Goal: Register for event/course

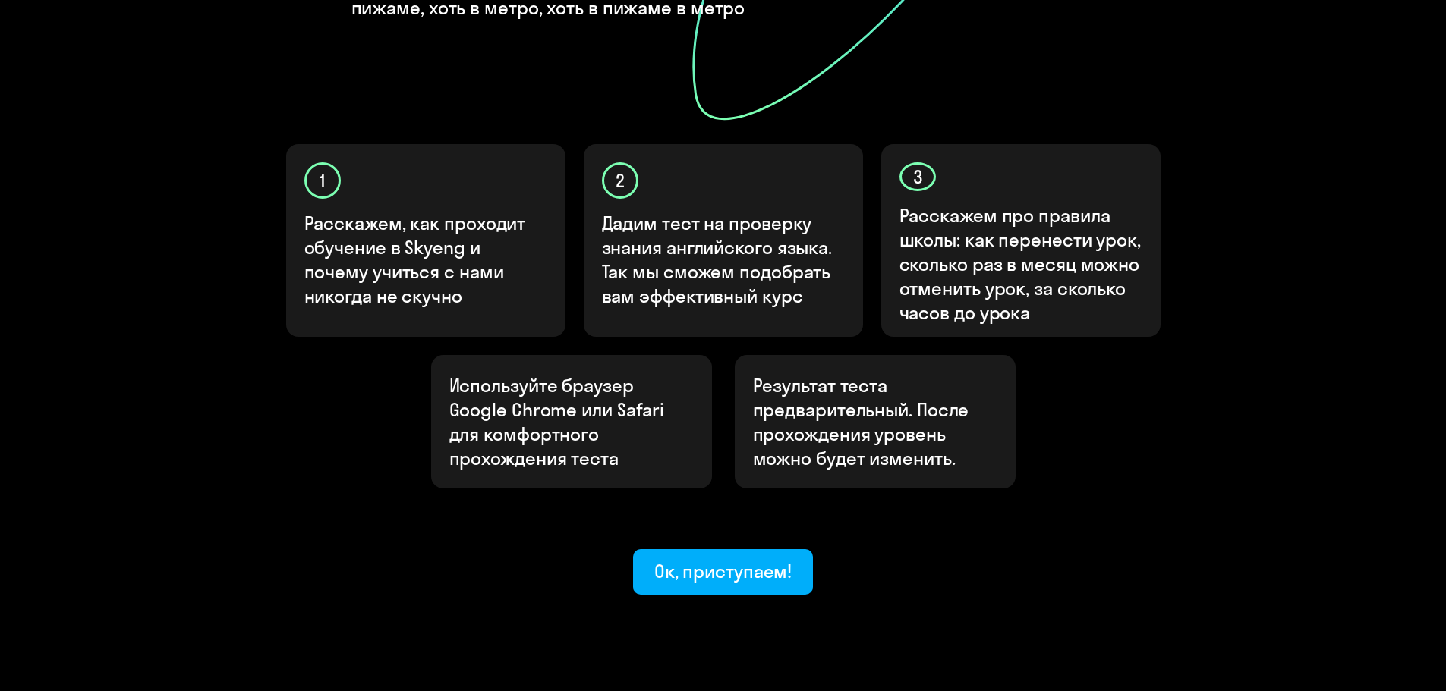
scroll to position [405, 0]
click at [717, 548] on button "Ок, приступаем!" at bounding box center [723, 571] width 181 height 46
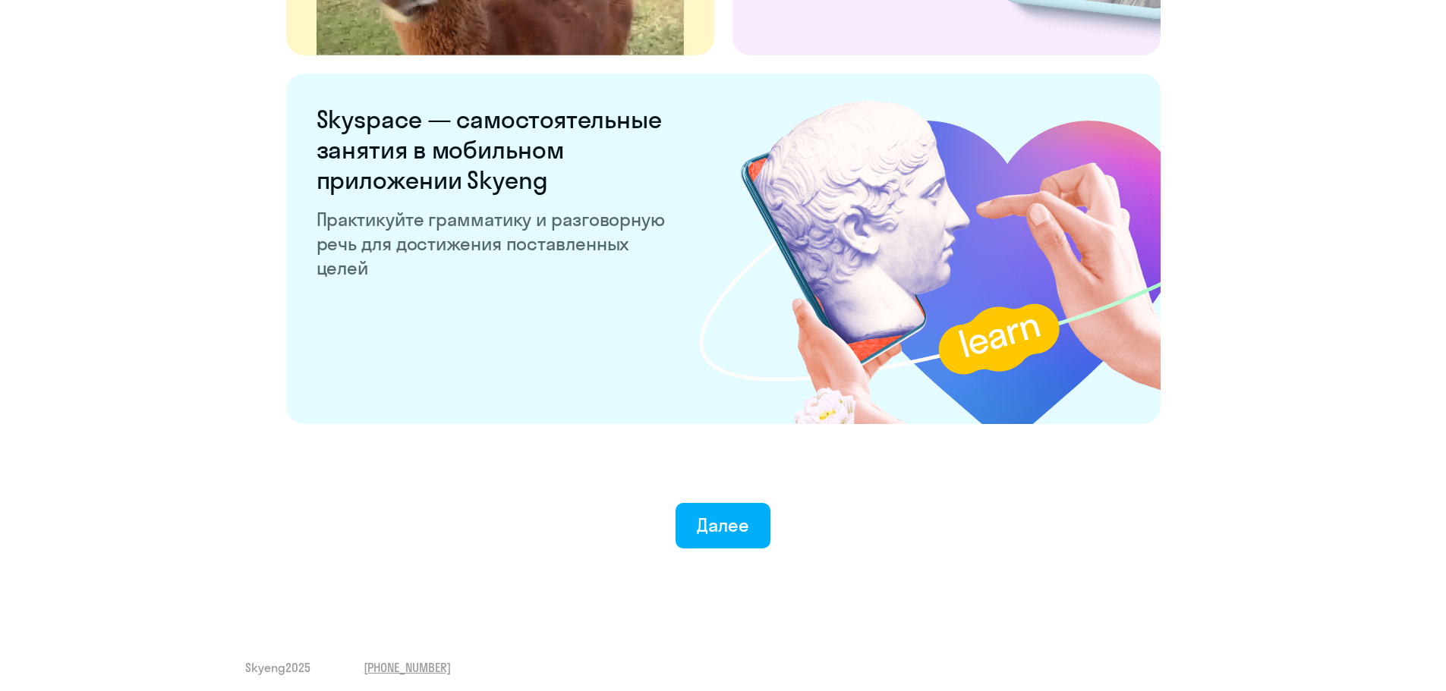
scroll to position [2826, 0]
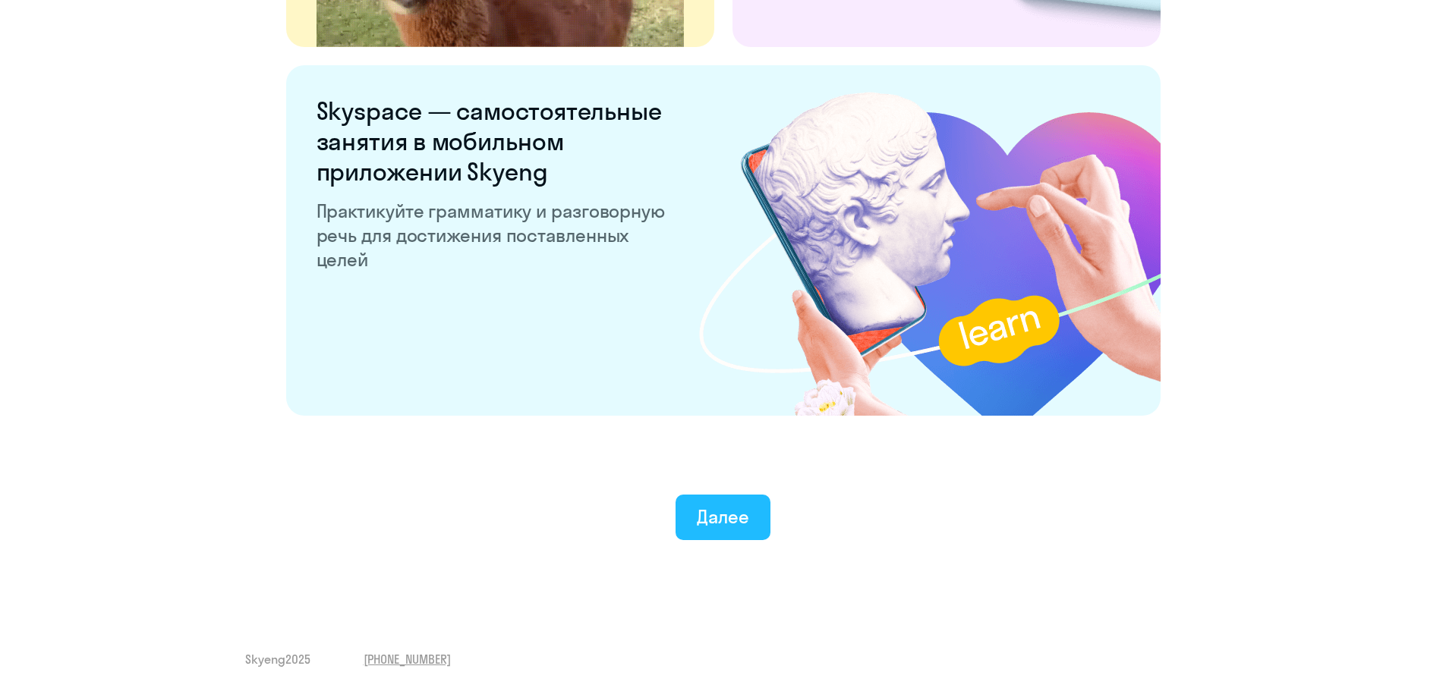
click at [724, 504] on button "Далее" at bounding box center [722, 518] width 95 height 46
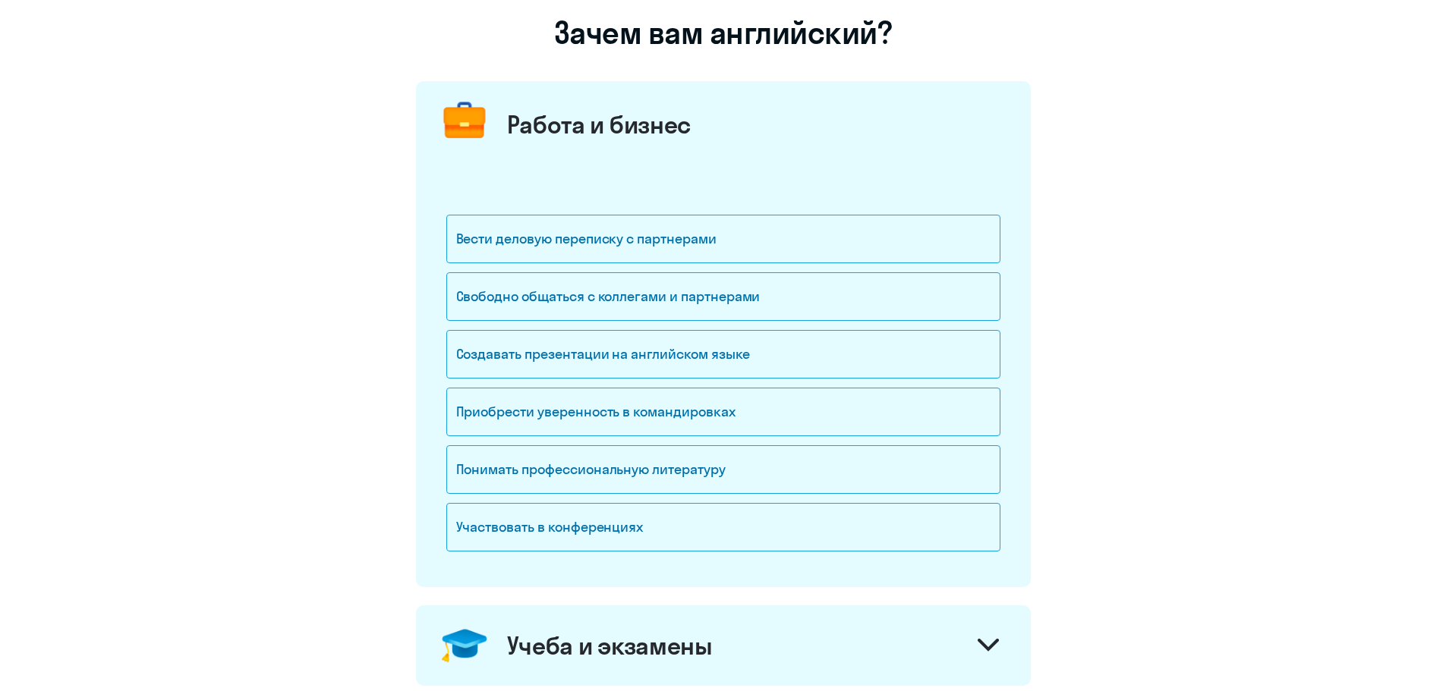
scroll to position [152, 0]
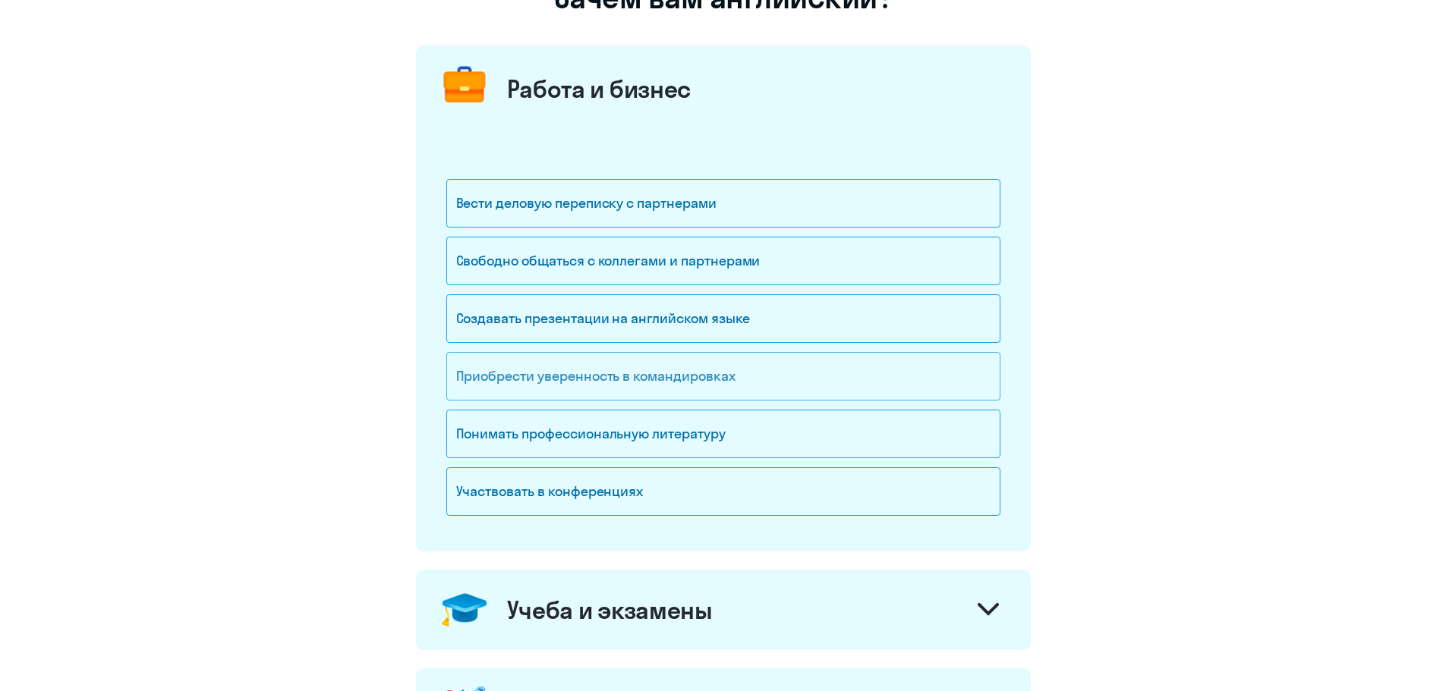
click at [754, 359] on div "Приобрести уверенность в командировках" at bounding box center [723, 376] width 554 height 49
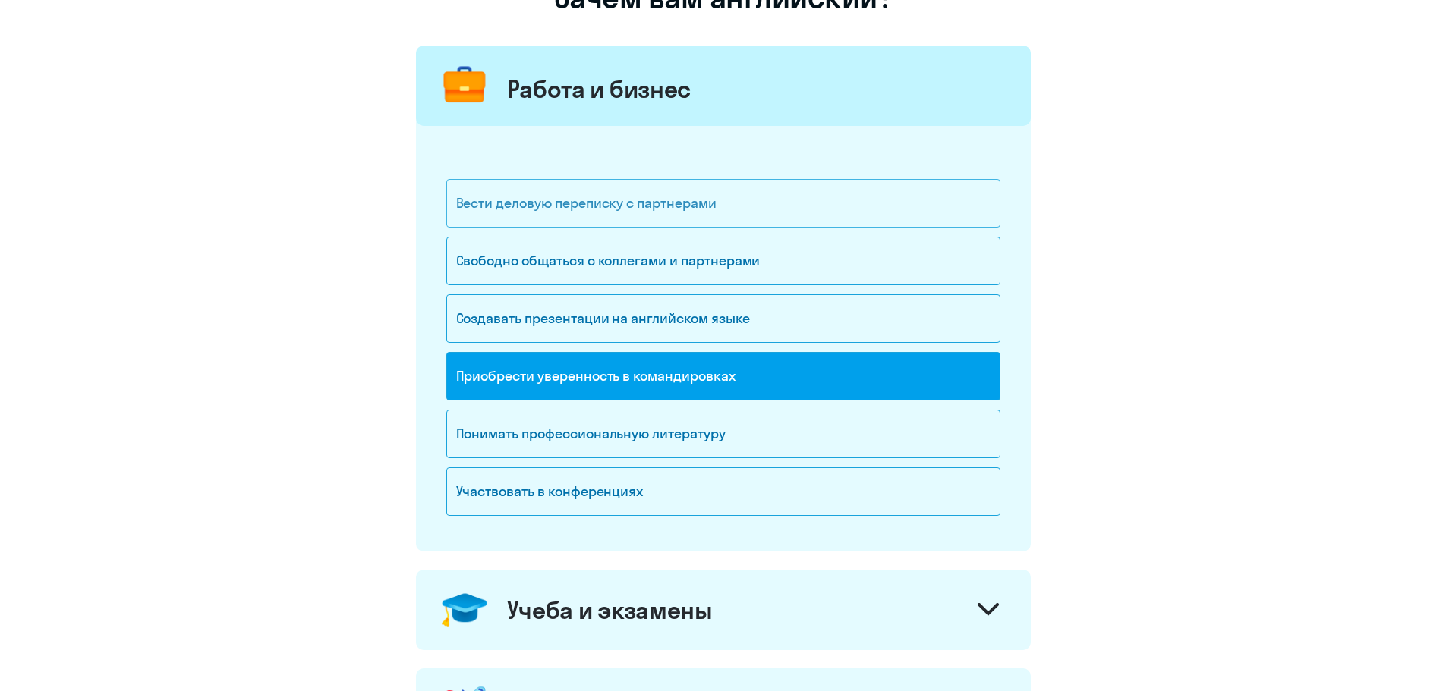
click at [758, 184] on div "Вести деловую переписку с партнерами" at bounding box center [723, 203] width 554 height 49
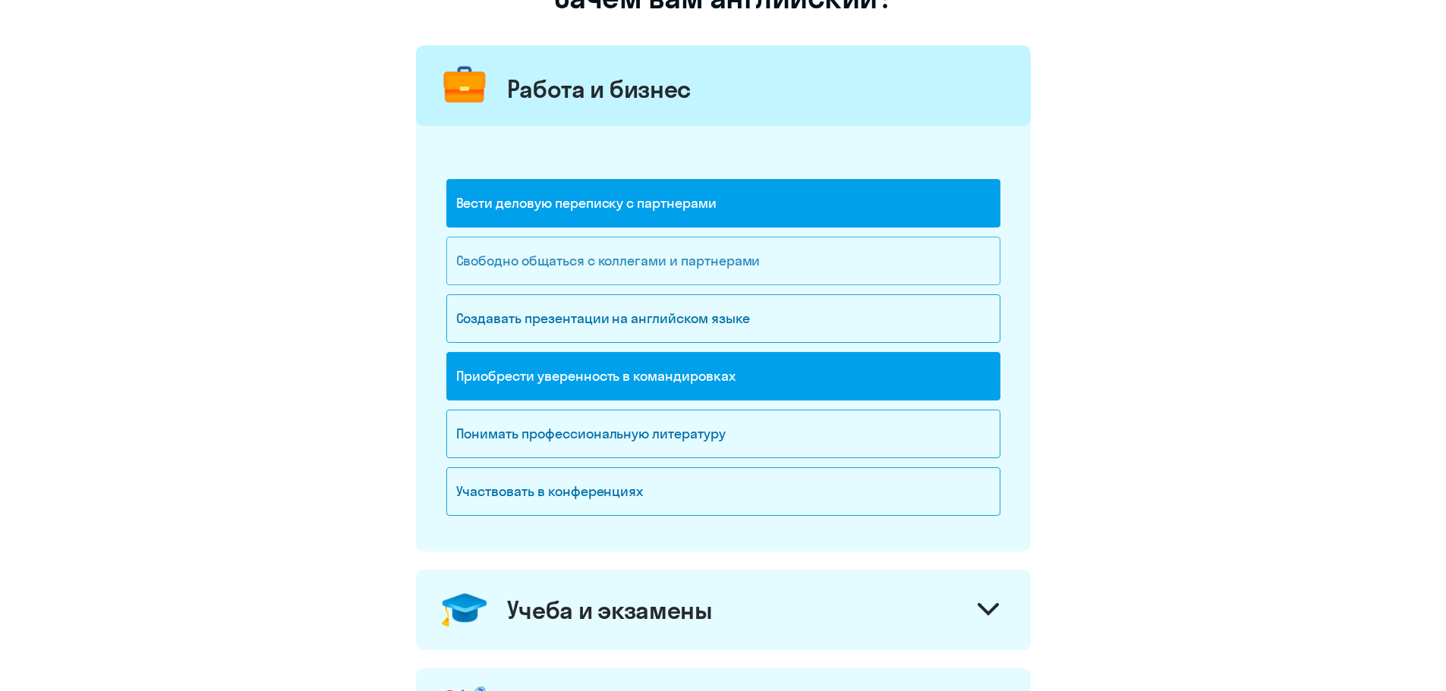
click at [775, 262] on div "Свободно общаться с коллегами и партнерами" at bounding box center [723, 261] width 554 height 49
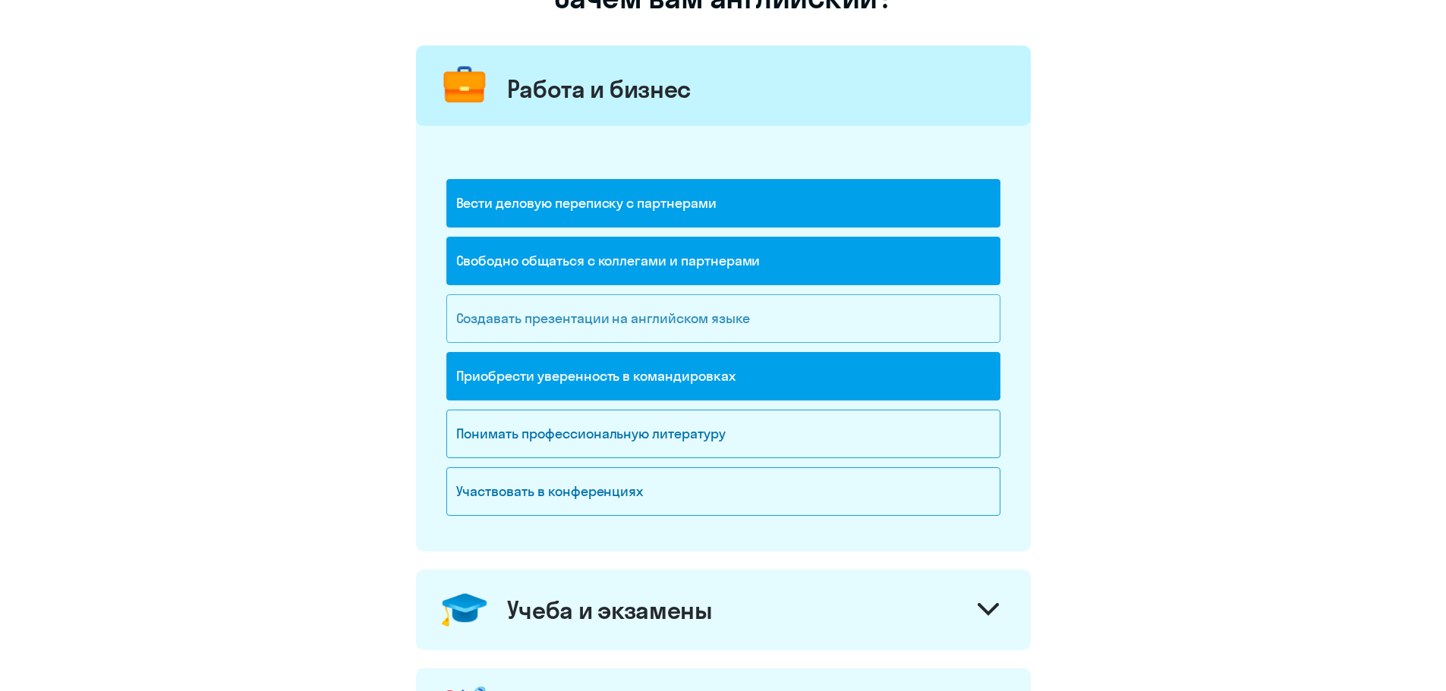
click at [789, 314] on div "Создавать презентации на английском языке" at bounding box center [723, 318] width 554 height 49
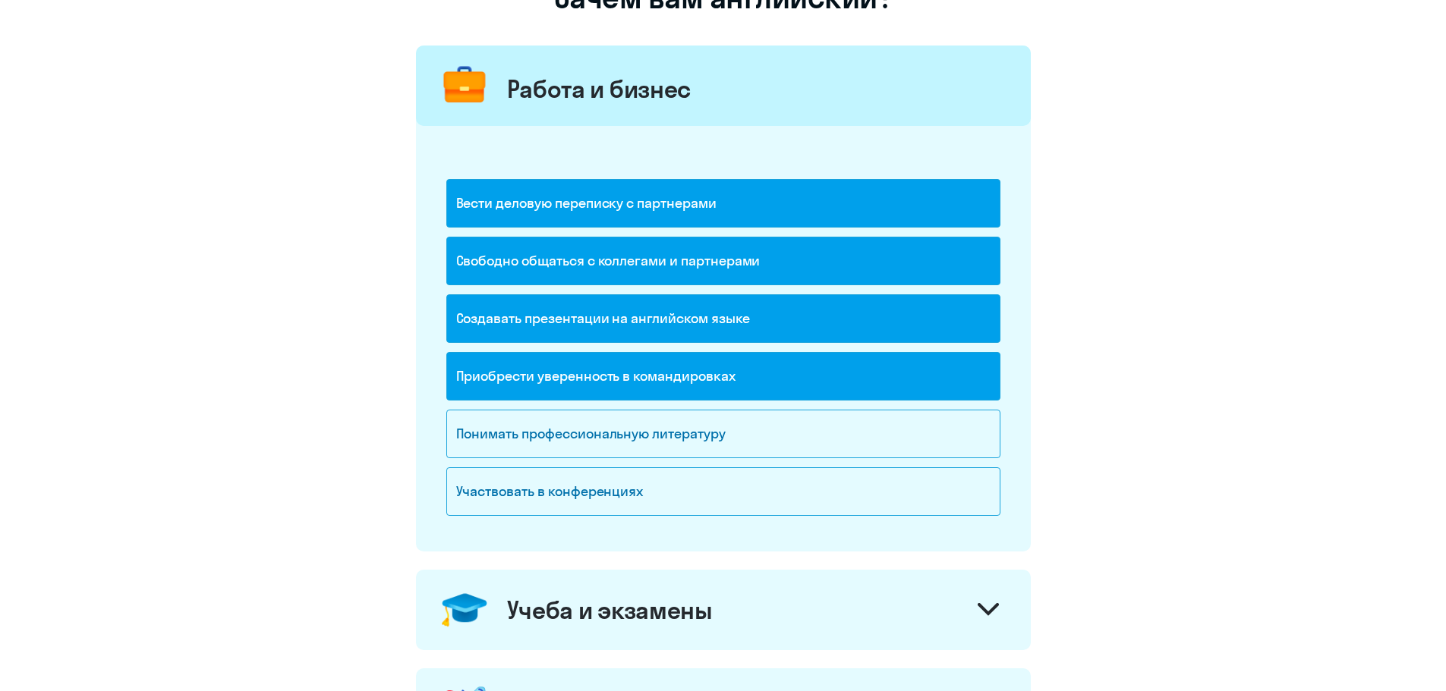
click at [789, 314] on div "Создавать презентации на английском языке" at bounding box center [723, 318] width 554 height 49
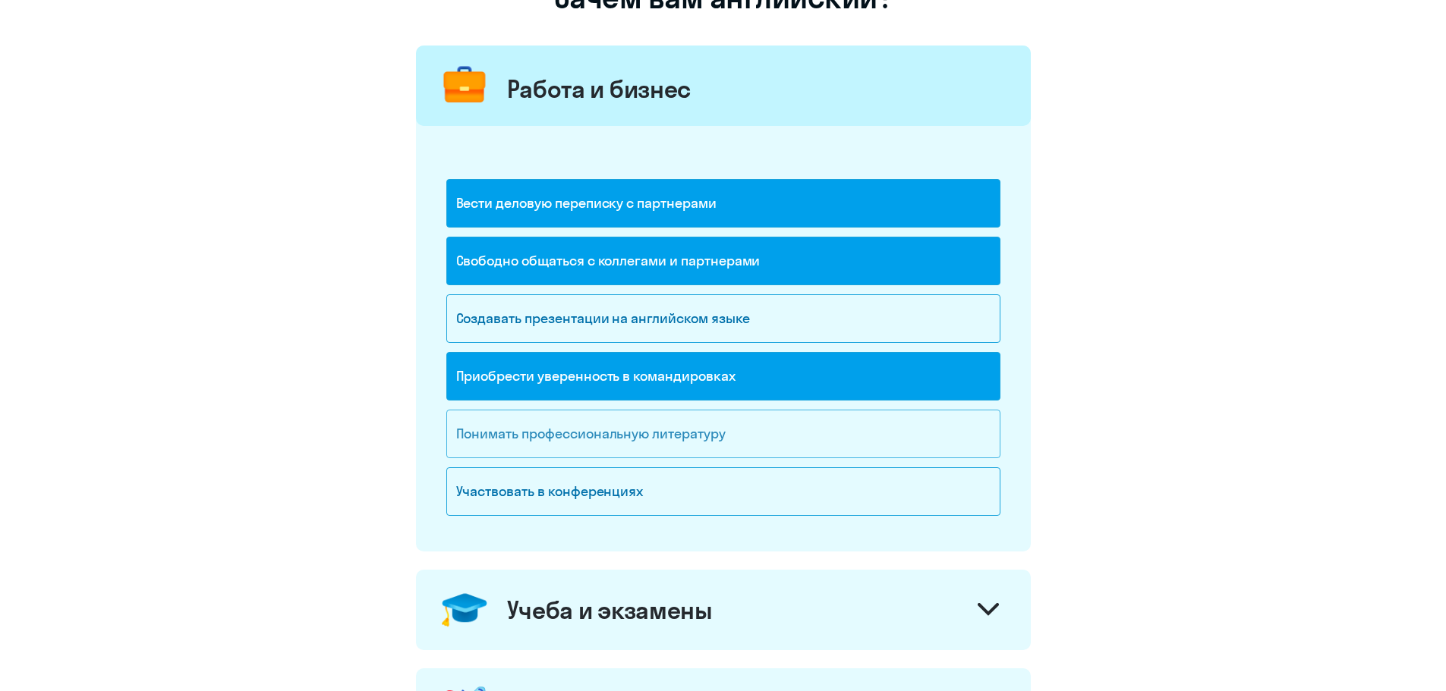
click at [793, 431] on div "Понимать профессиональную литературу" at bounding box center [723, 434] width 554 height 49
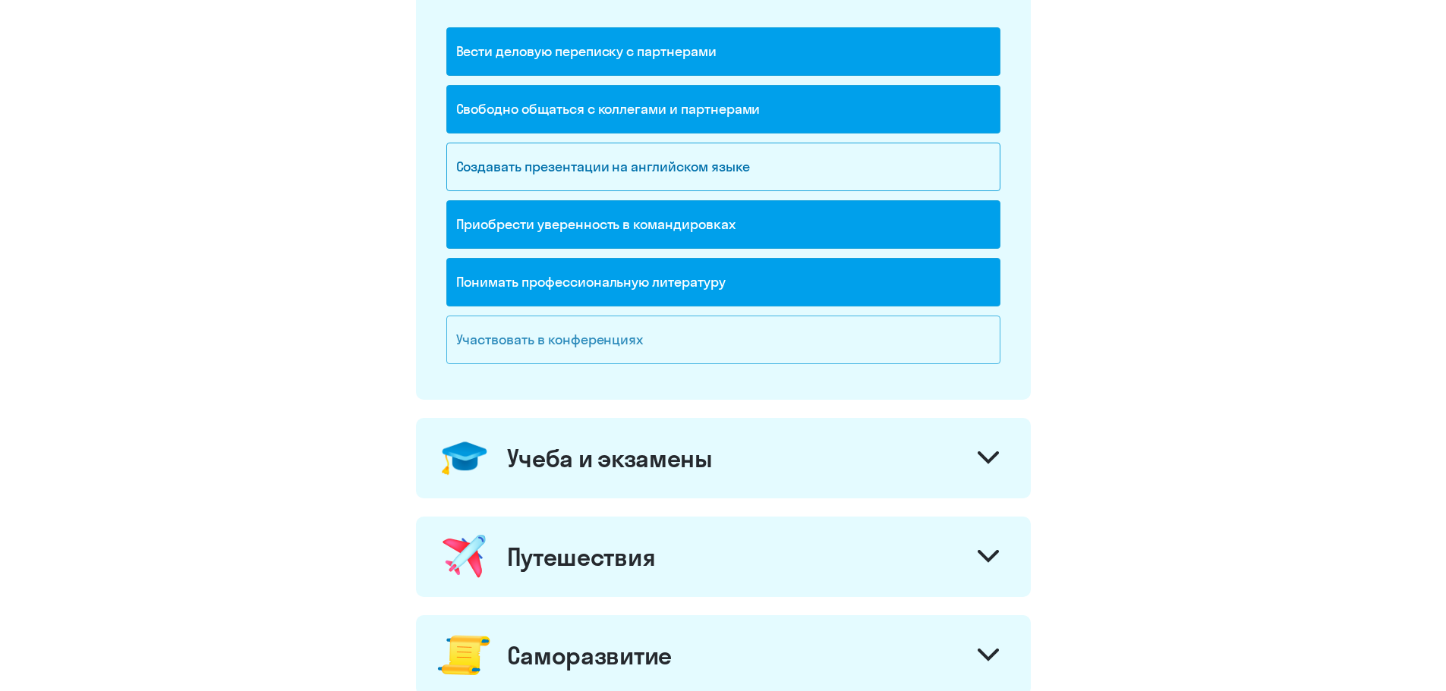
click at [776, 331] on div "Участвовать в конференциях" at bounding box center [723, 340] width 554 height 49
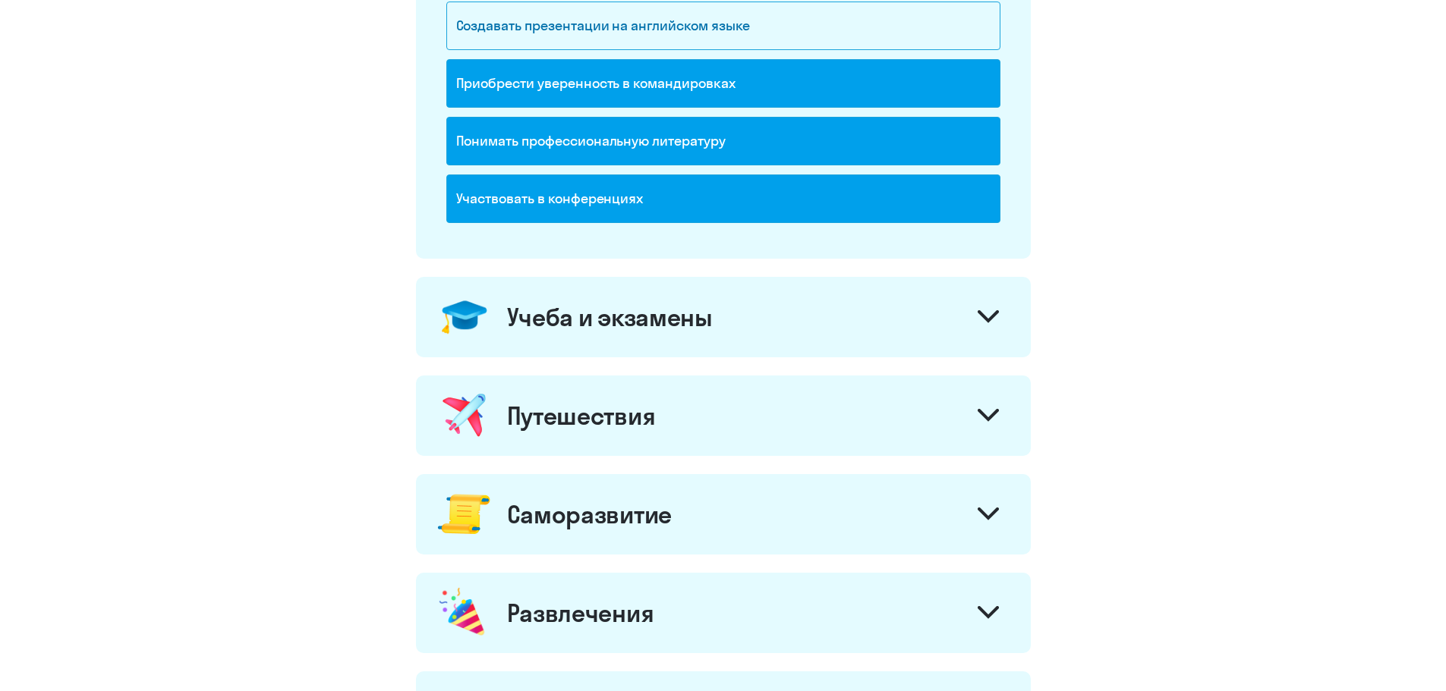
scroll to position [455, 0]
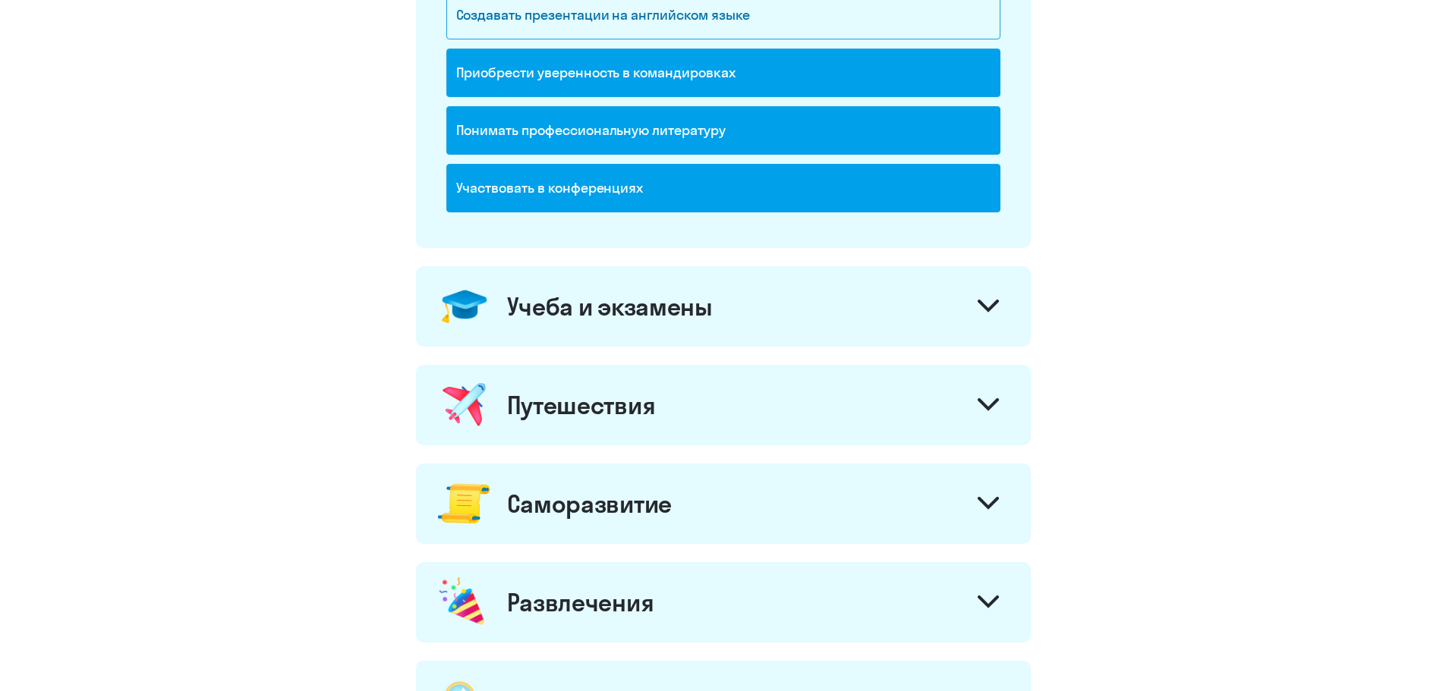
click at [998, 291] on div at bounding box center [988, 308] width 36 height 36
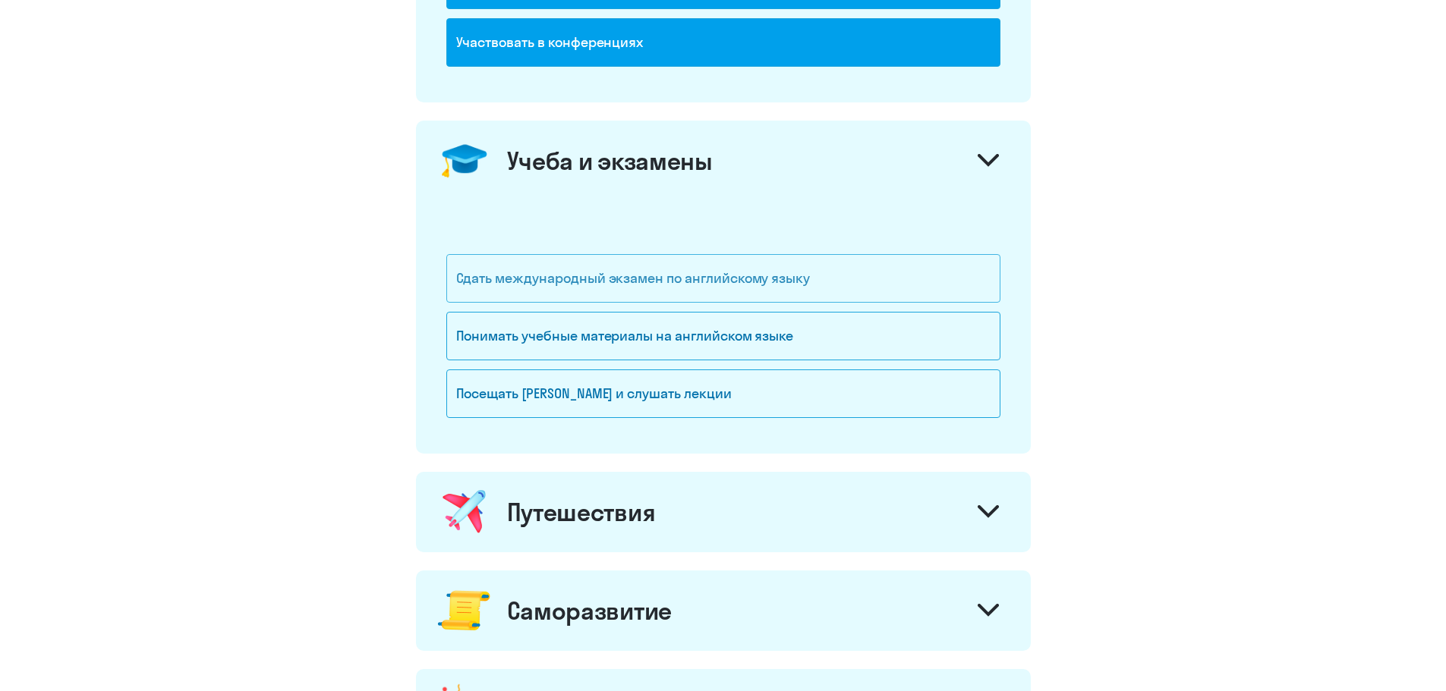
scroll to position [607, 0]
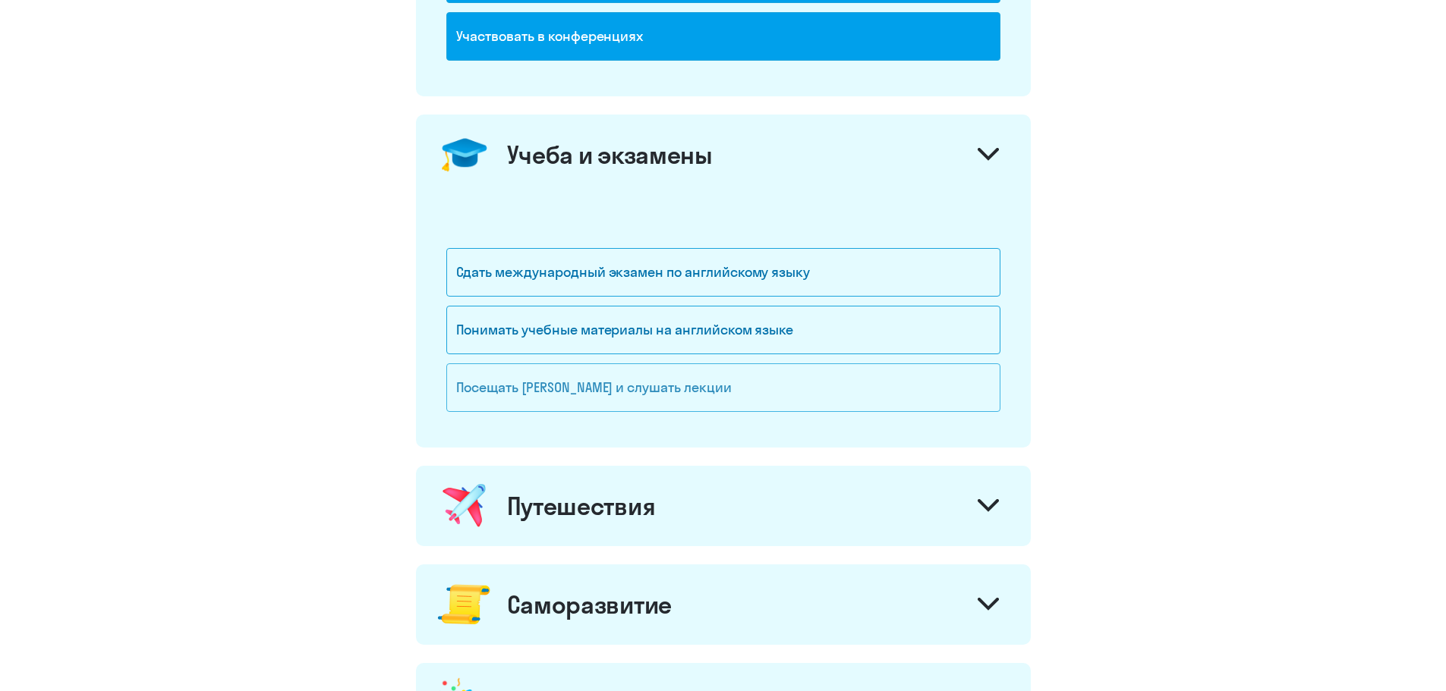
click at [674, 397] on div "Посещать [PERSON_NAME] и слушать лекции" at bounding box center [723, 388] width 554 height 49
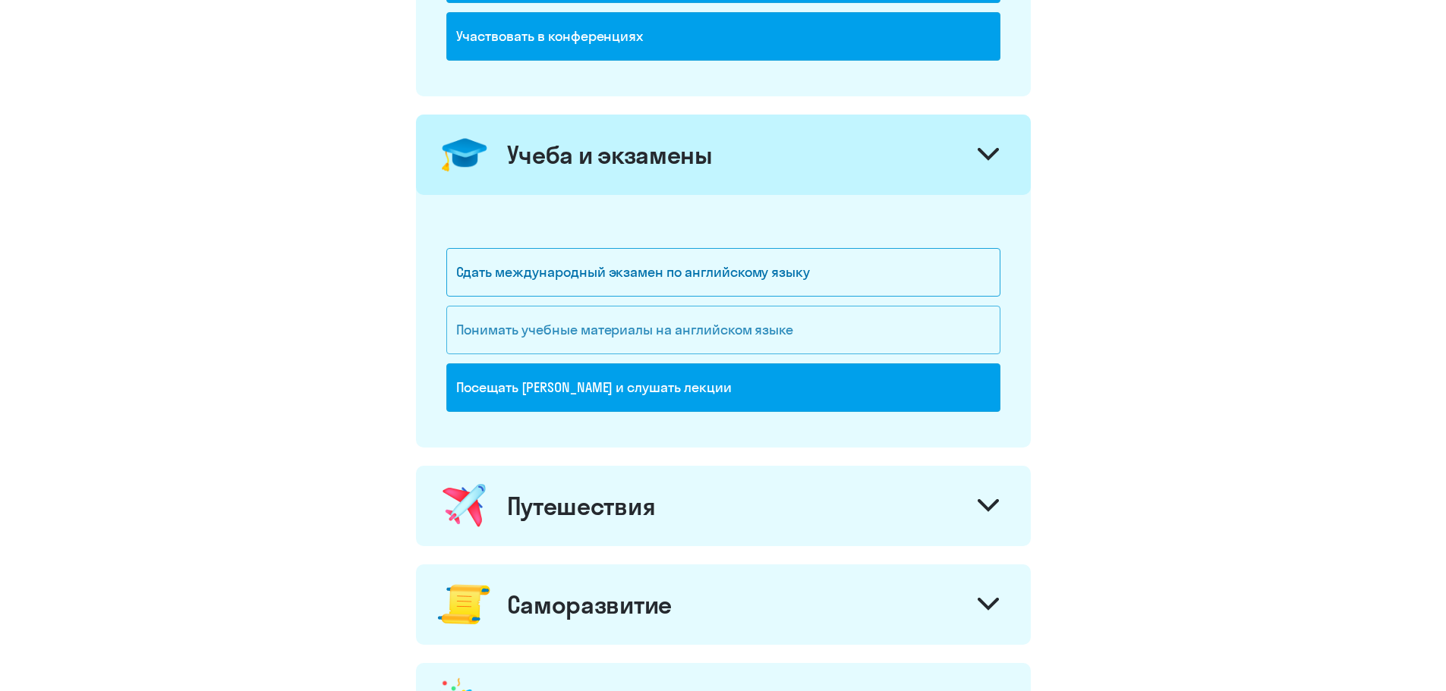
click at [749, 332] on div "Понимать учебные материалы на английском языке" at bounding box center [723, 330] width 554 height 49
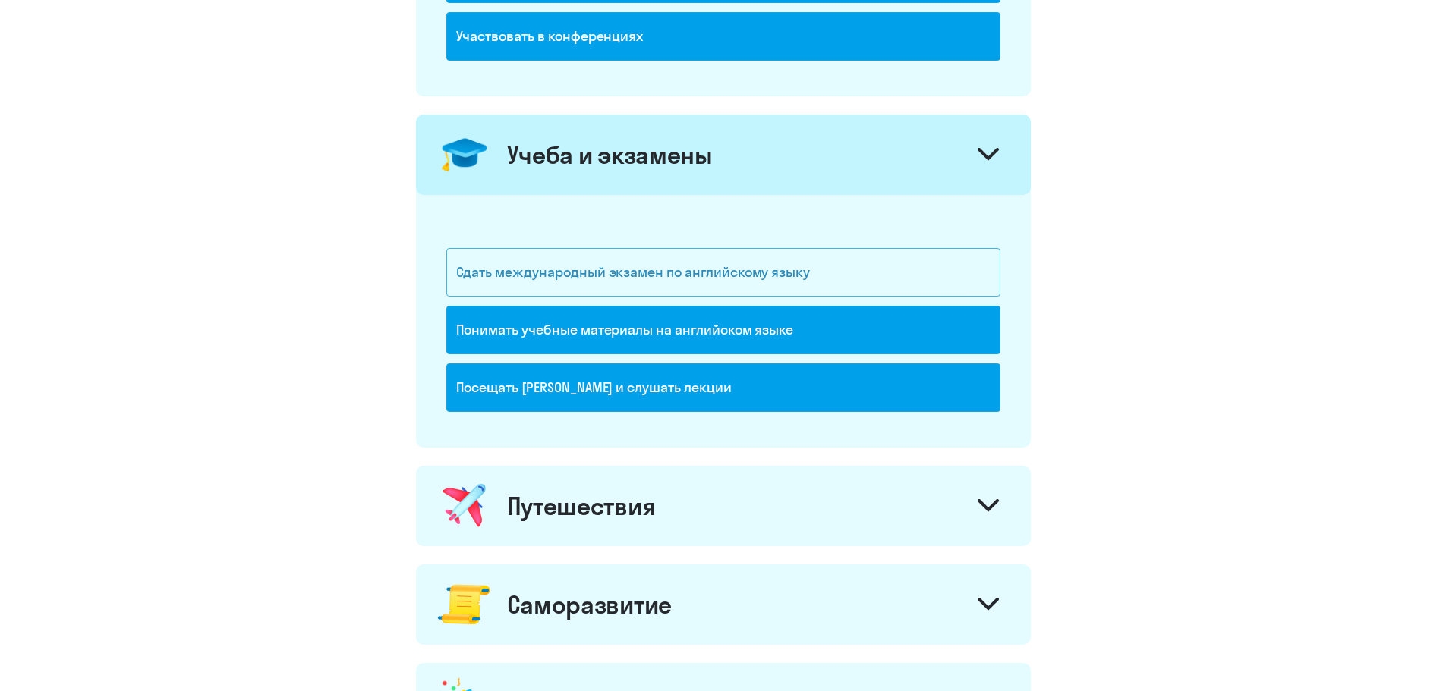
click at [909, 265] on div "Сдать международный экзамен по английскому языку" at bounding box center [723, 272] width 554 height 49
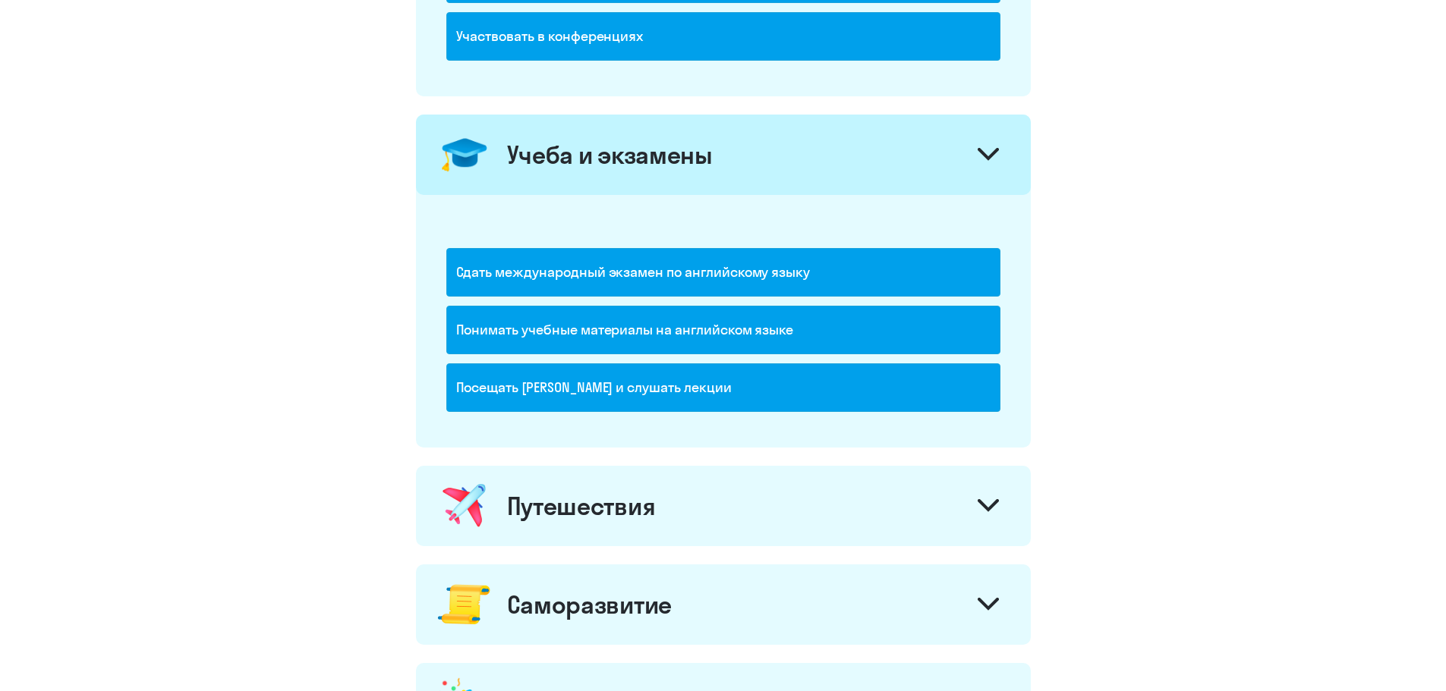
click at [909, 265] on div "Сдать международный экзамен по английскому языку" at bounding box center [723, 272] width 554 height 49
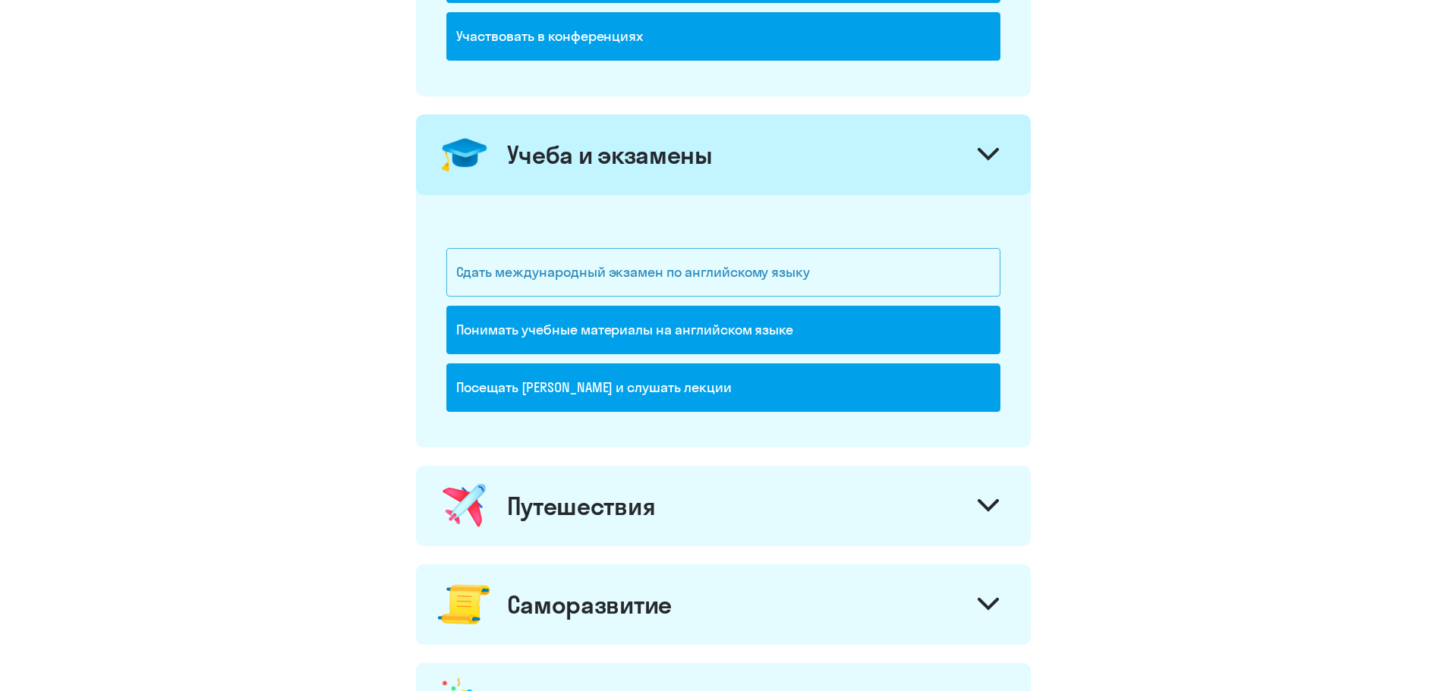
click at [912, 276] on div "Сдать международный экзамен по английскому языку" at bounding box center [723, 272] width 554 height 49
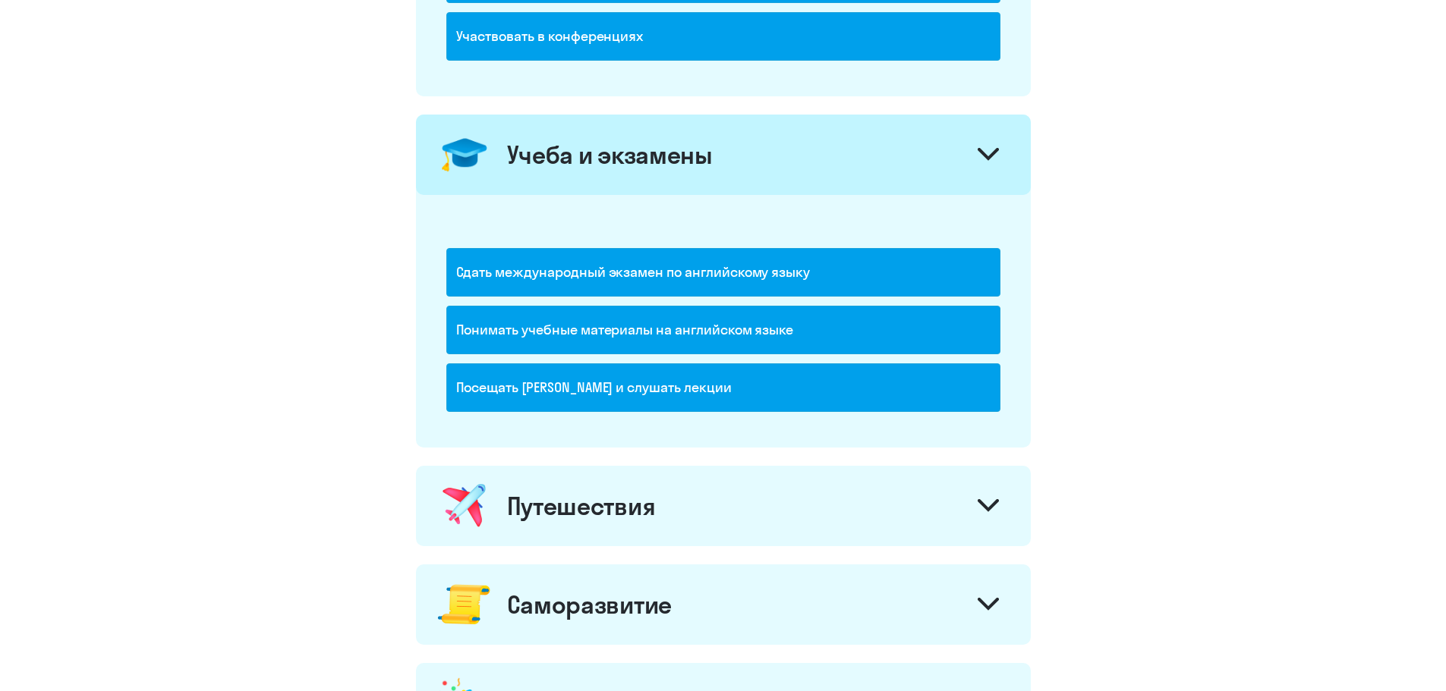
click at [955, 267] on div "Сдать международный экзамен по английскому языку" at bounding box center [723, 272] width 554 height 49
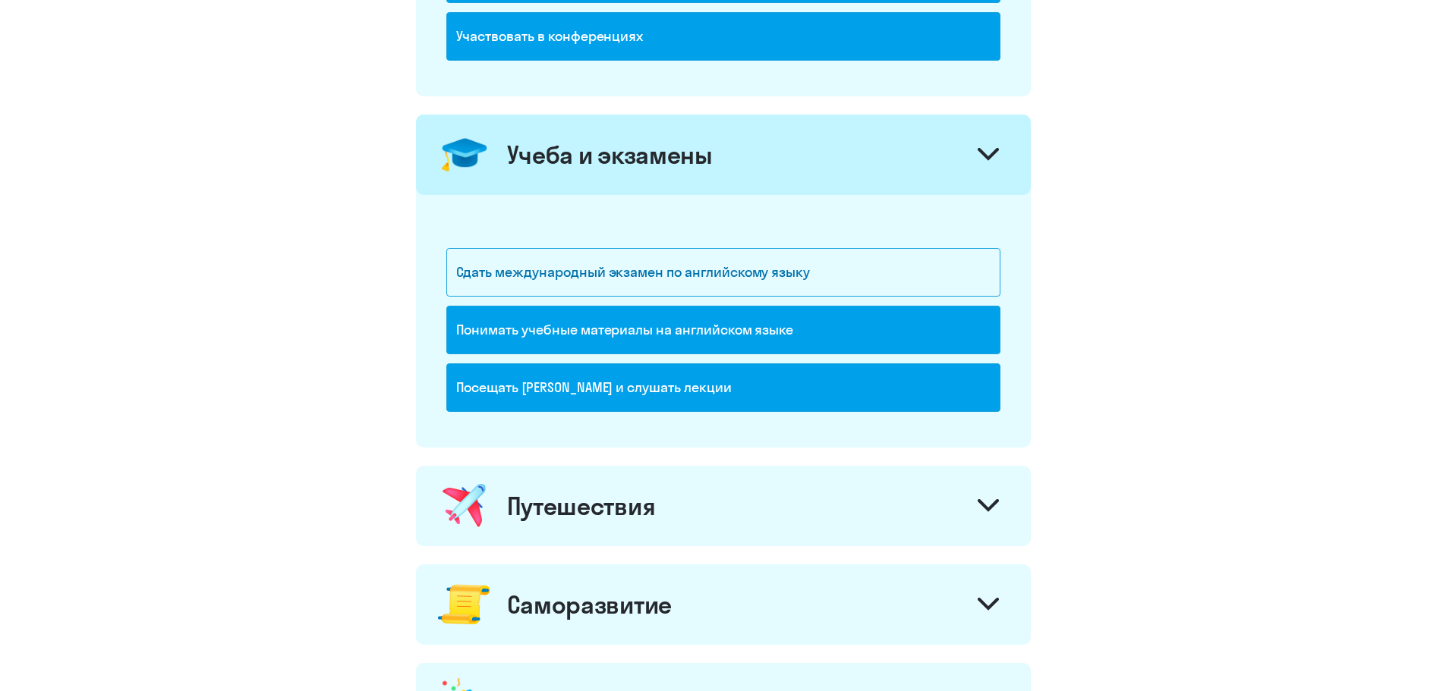
click at [910, 312] on div "Понимать учебные материалы на английском языке" at bounding box center [723, 330] width 554 height 49
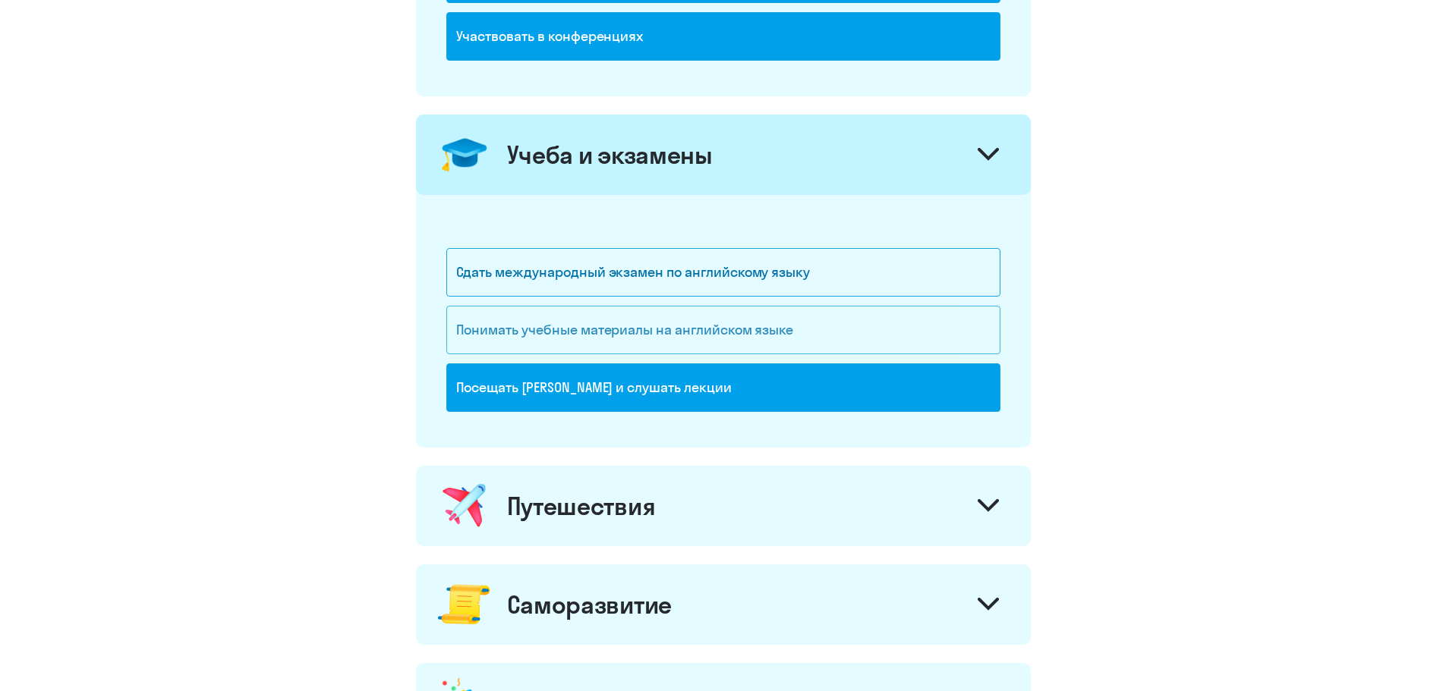
click at [895, 339] on div "Понимать учебные материалы на английском языке" at bounding box center [723, 330] width 554 height 49
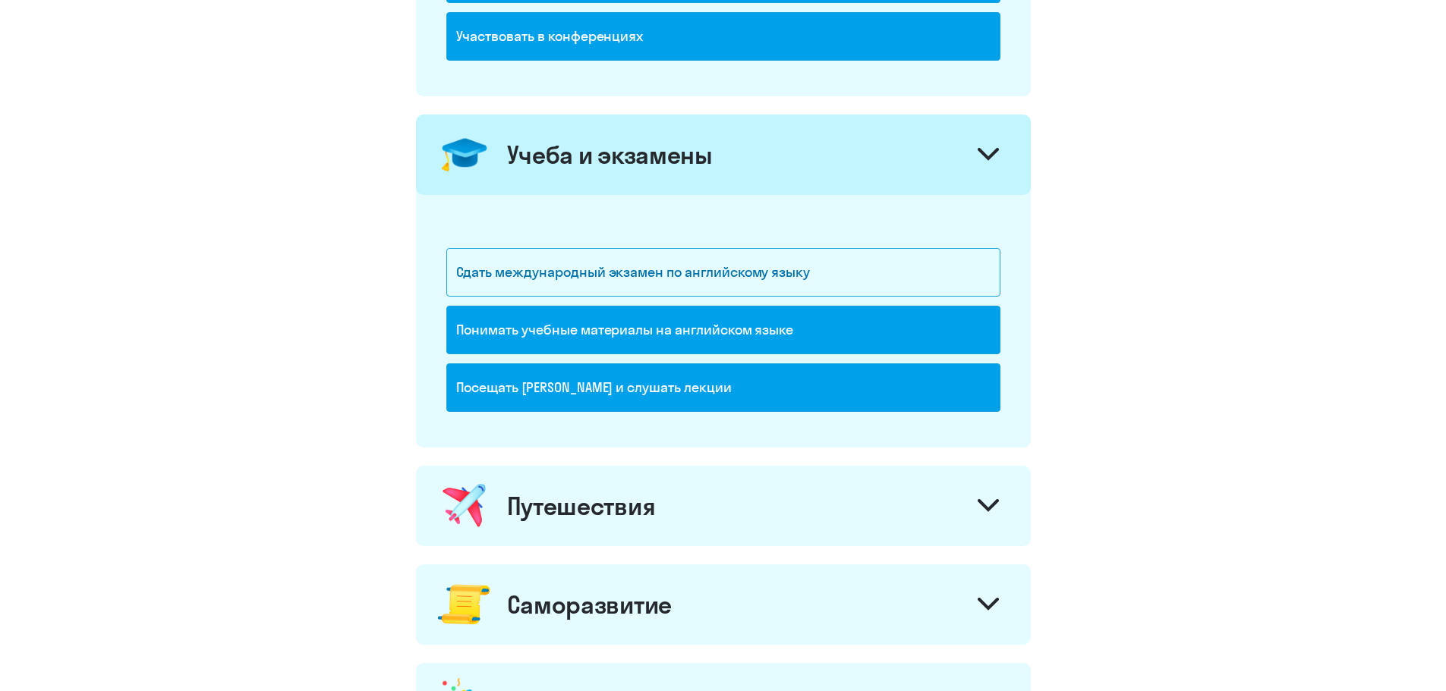
click at [981, 500] on icon at bounding box center [988, 505] width 21 height 13
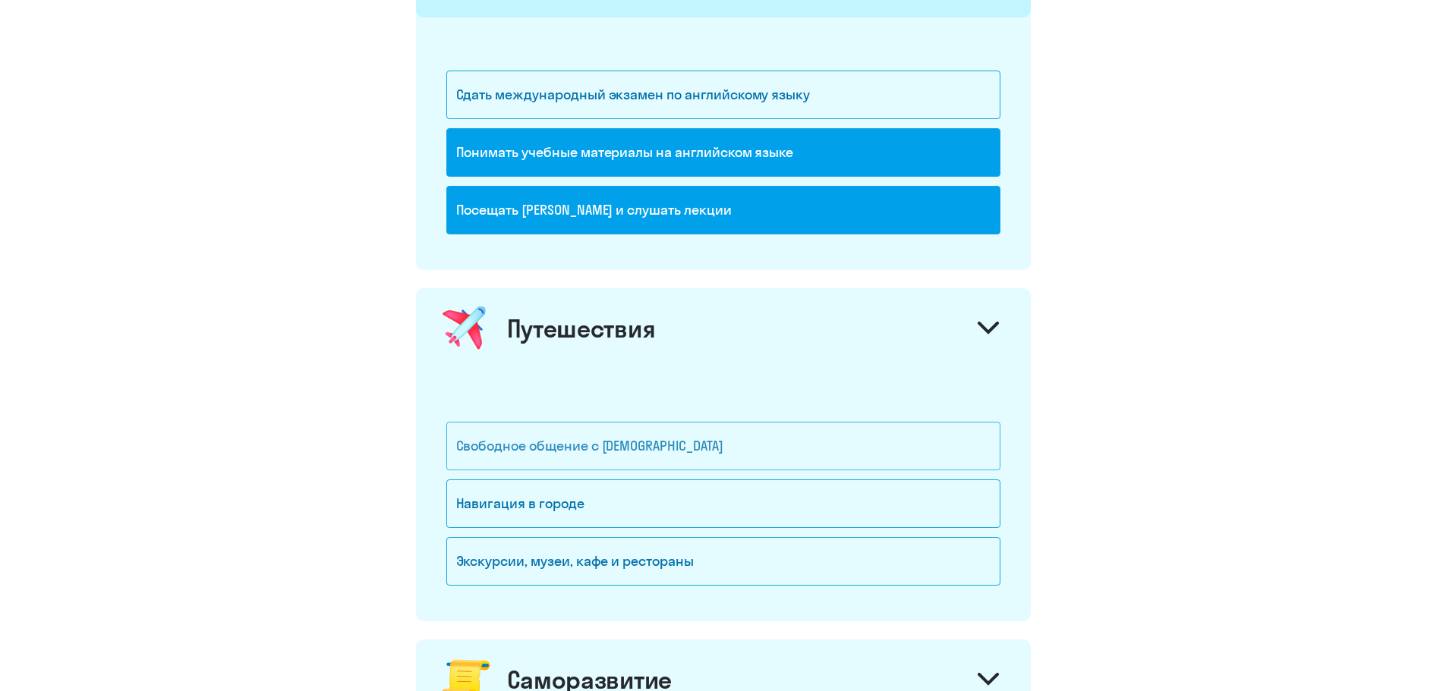
scroll to position [835, 0]
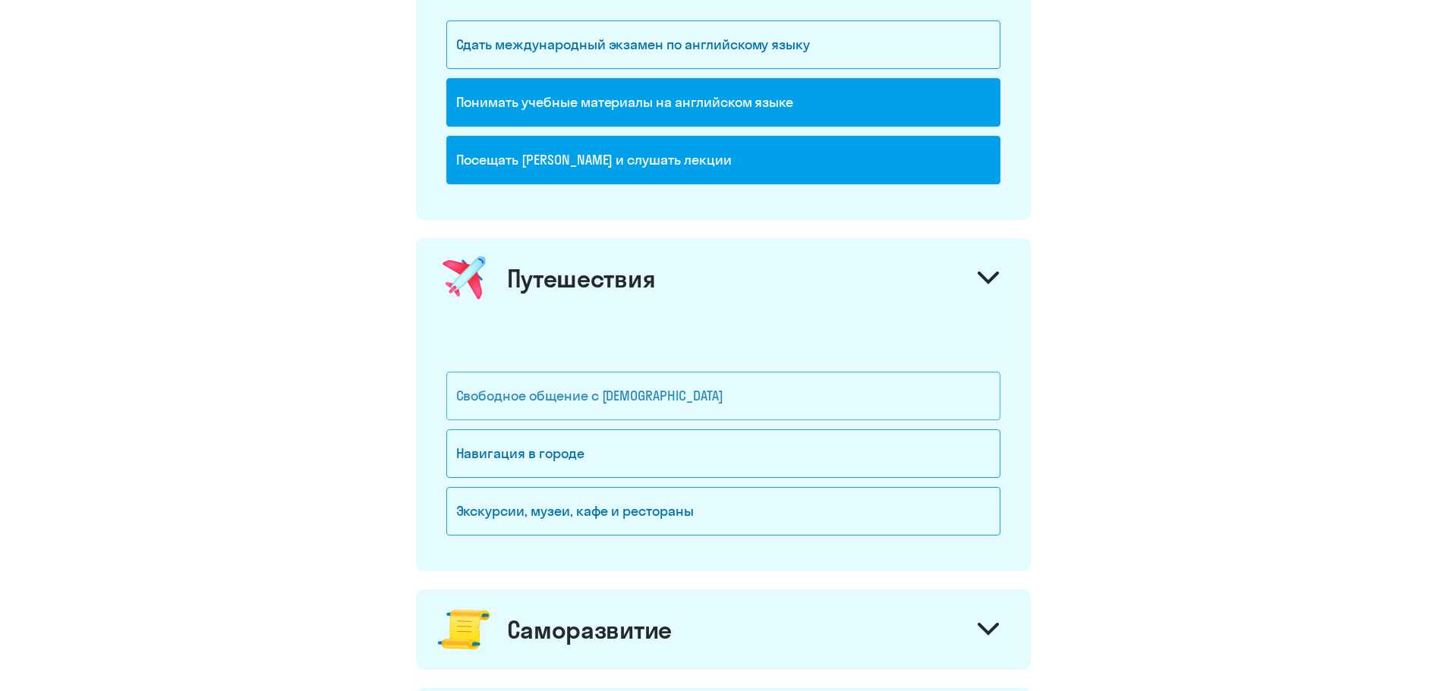
click at [860, 399] on div "Свободное общение с [DEMOGRAPHIC_DATA]" at bounding box center [723, 396] width 554 height 49
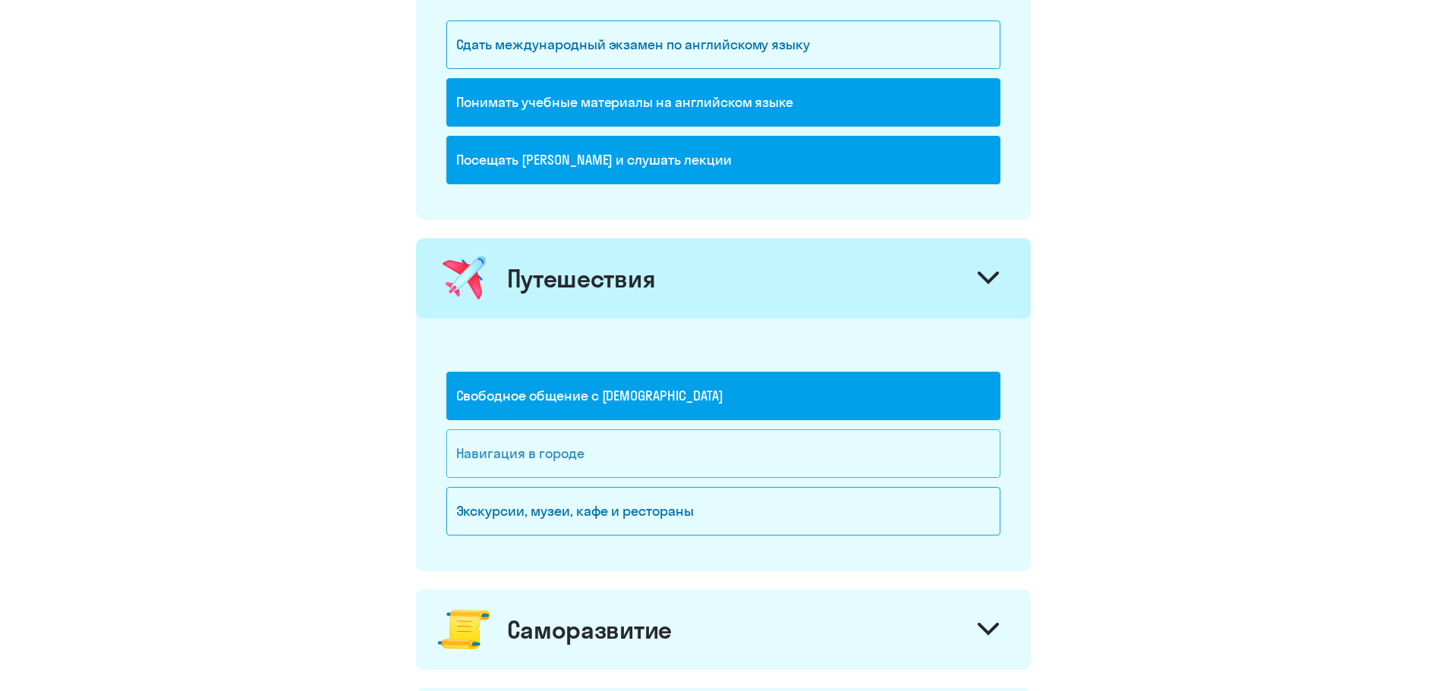
click at [798, 469] on div "Навигация в городе" at bounding box center [723, 454] width 554 height 49
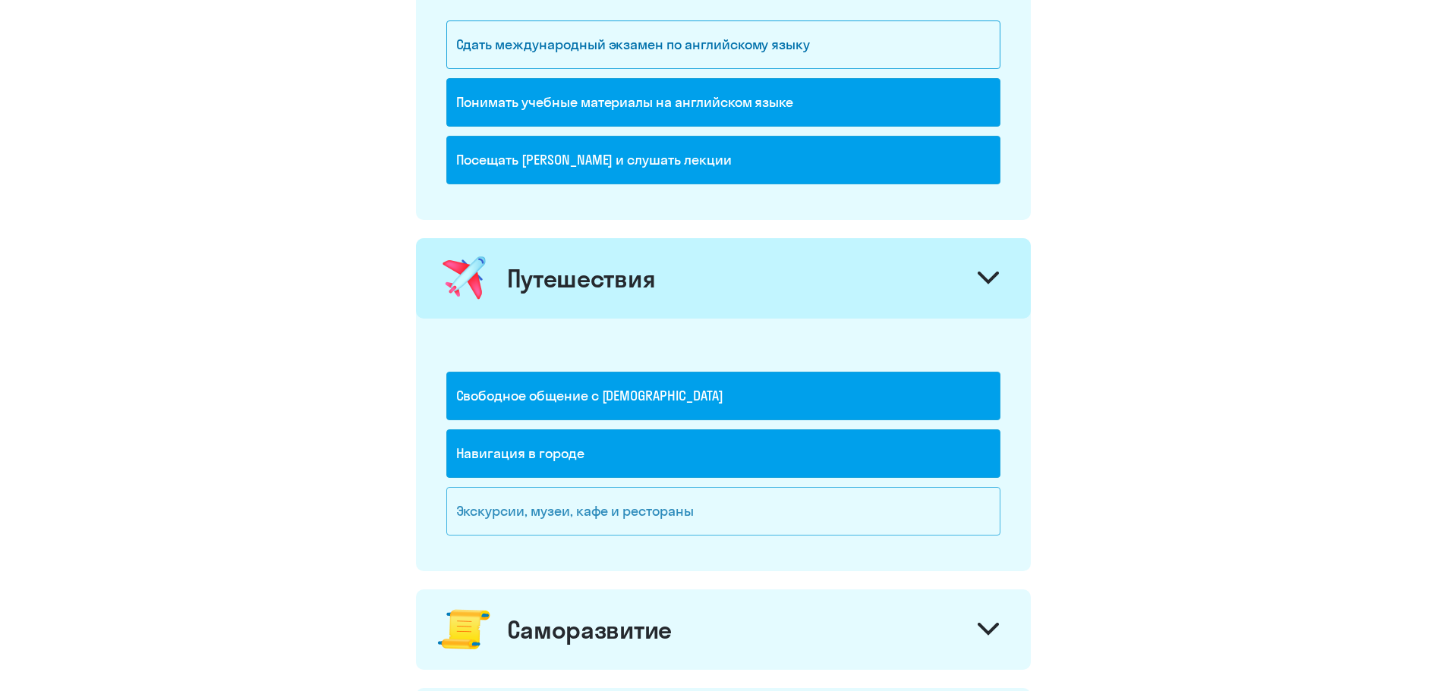
drag, startPoint x: 768, startPoint y: 506, endPoint x: 811, endPoint y: 498, distance: 43.3
click at [770, 513] on div "Экскурсии, музеи, кафе и рестораны" at bounding box center [723, 511] width 554 height 49
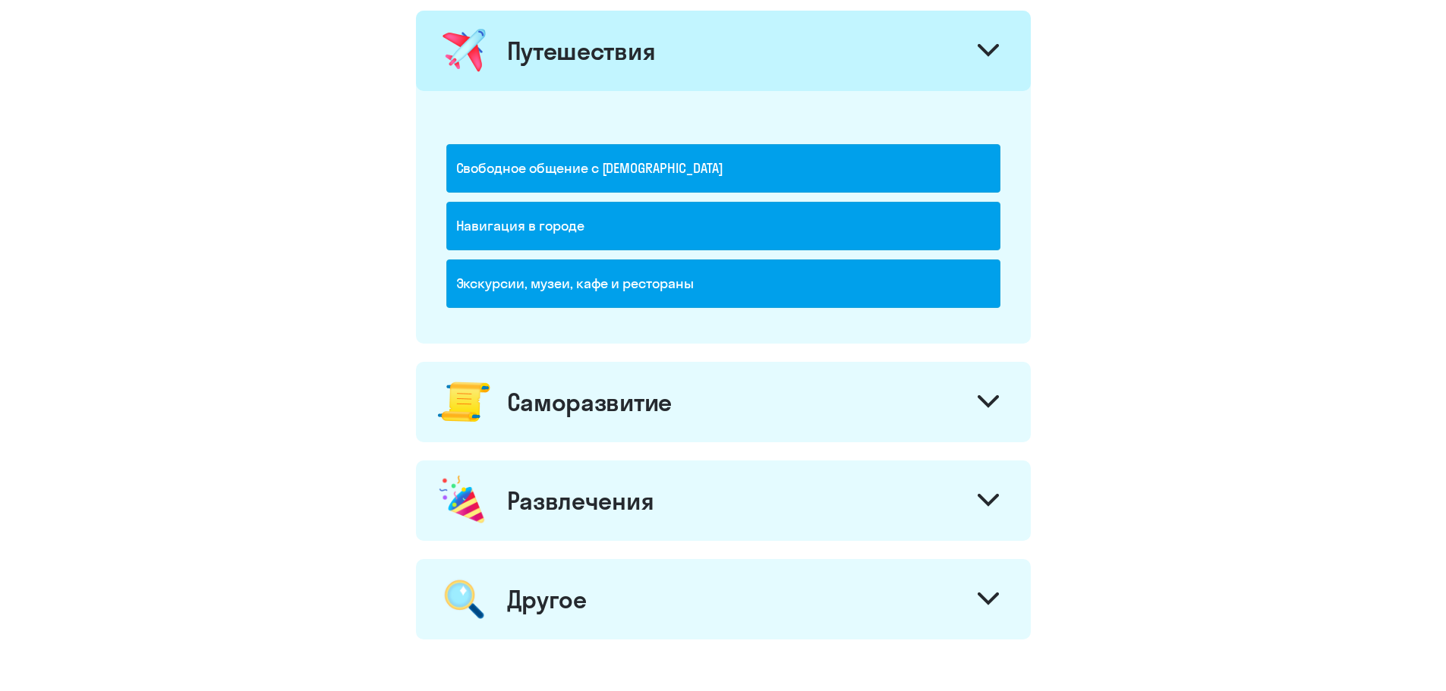
click at [876, 408] on div "Саморазвитие" at bounding box center [723, 402] width 615 height 80
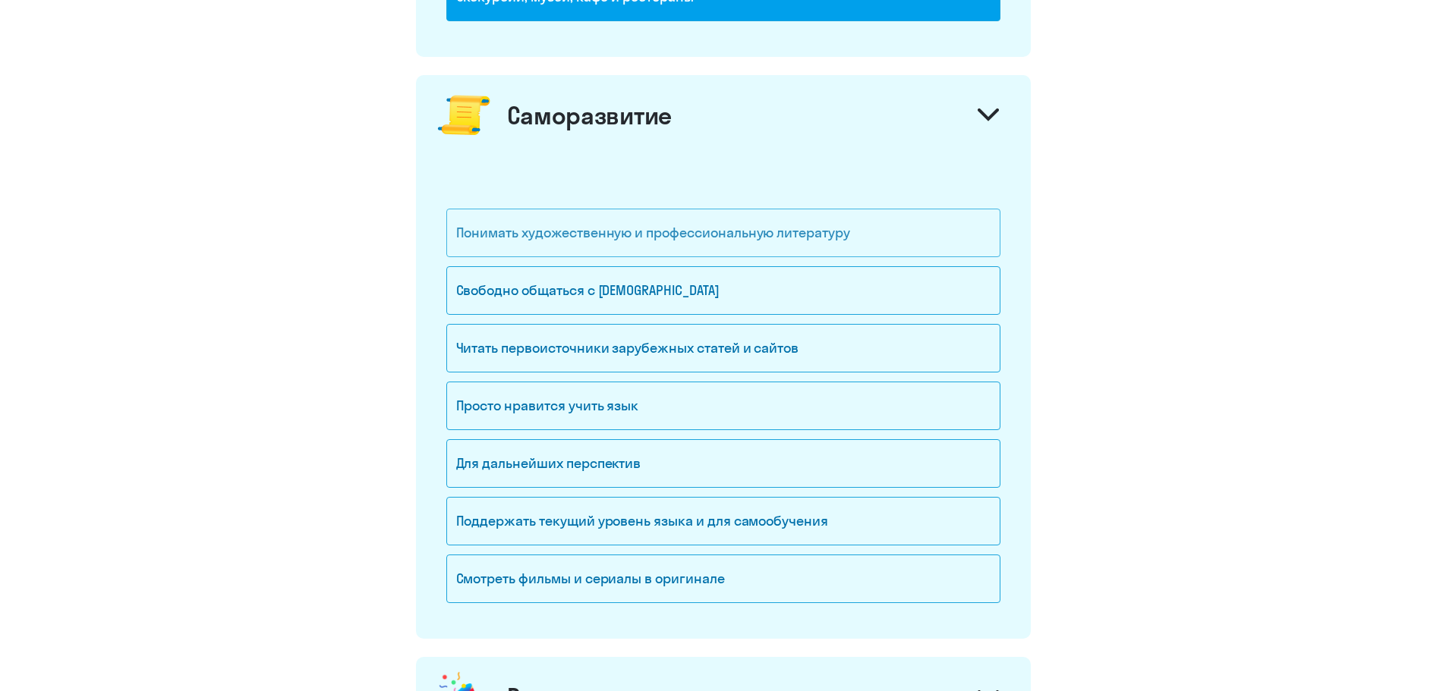
scroll to position [1442, 0]
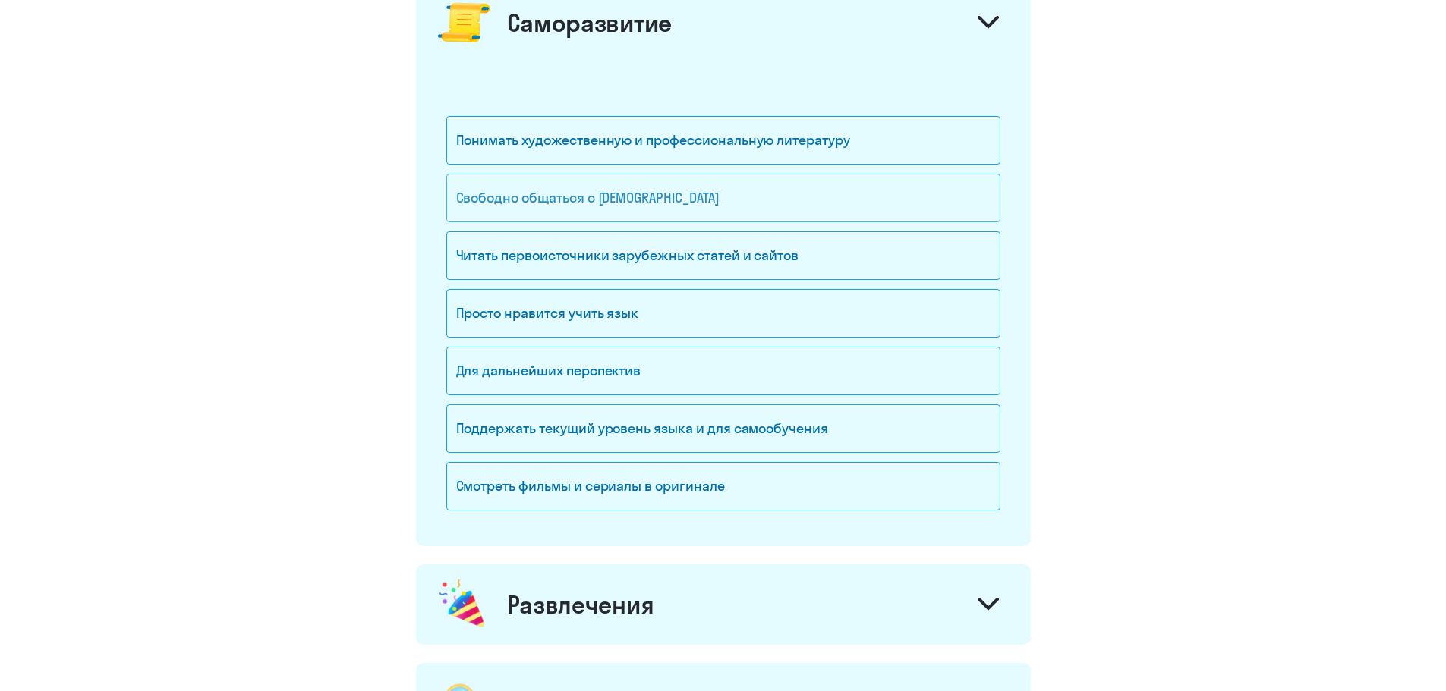
click at [679, 190] on div "Свободно общаться с [DEMOGRAPHIC_DATA]" at bounding box center [723, 198] width 554 height 49
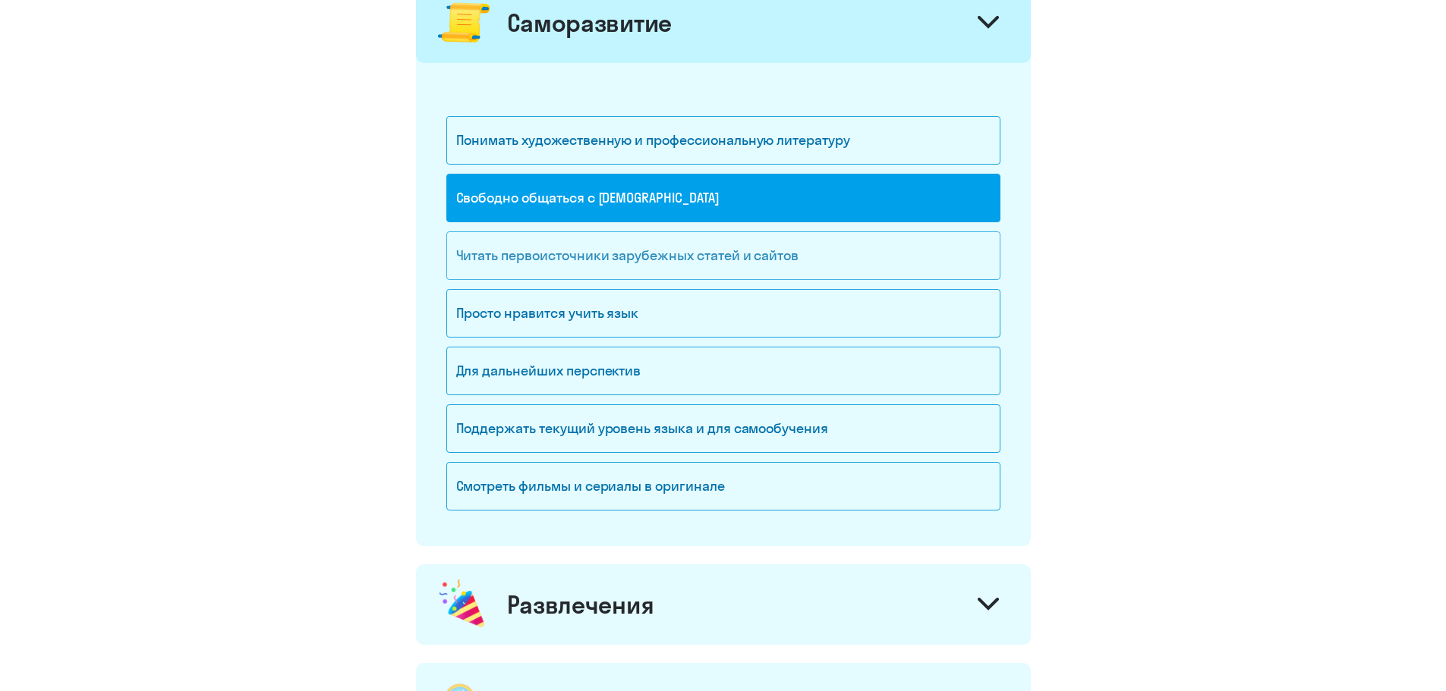
click at [701, 272] on div "Читать первоисточники зарубежных статей и сайтов" at bounding box center [723, 255] width 554 height 49
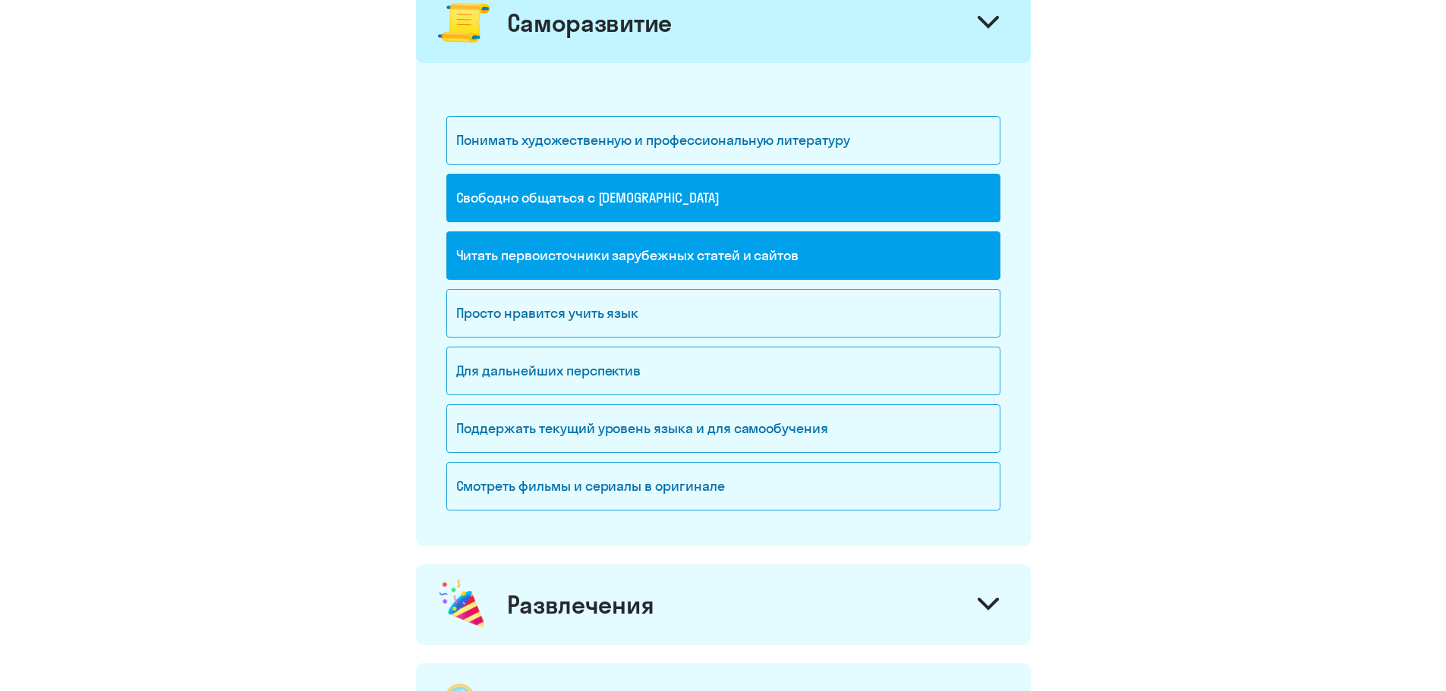
click at [707, 263] on div "Читать первоисточники зарубежных статей и сайтов" at bounding box center [723, 255] width 554 height 49
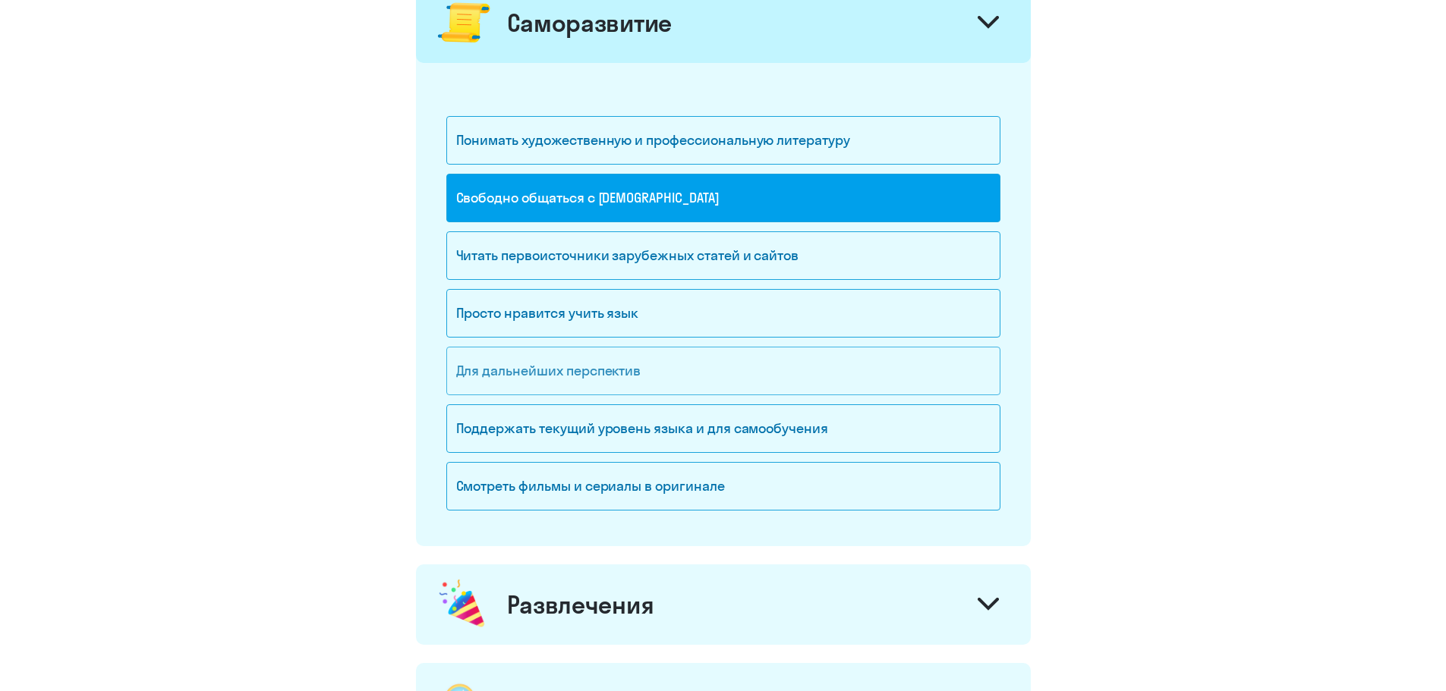
click at [651, 367] on div "Для дальнейших перспектив" at bounding box center [723, 371] width 554 height 49
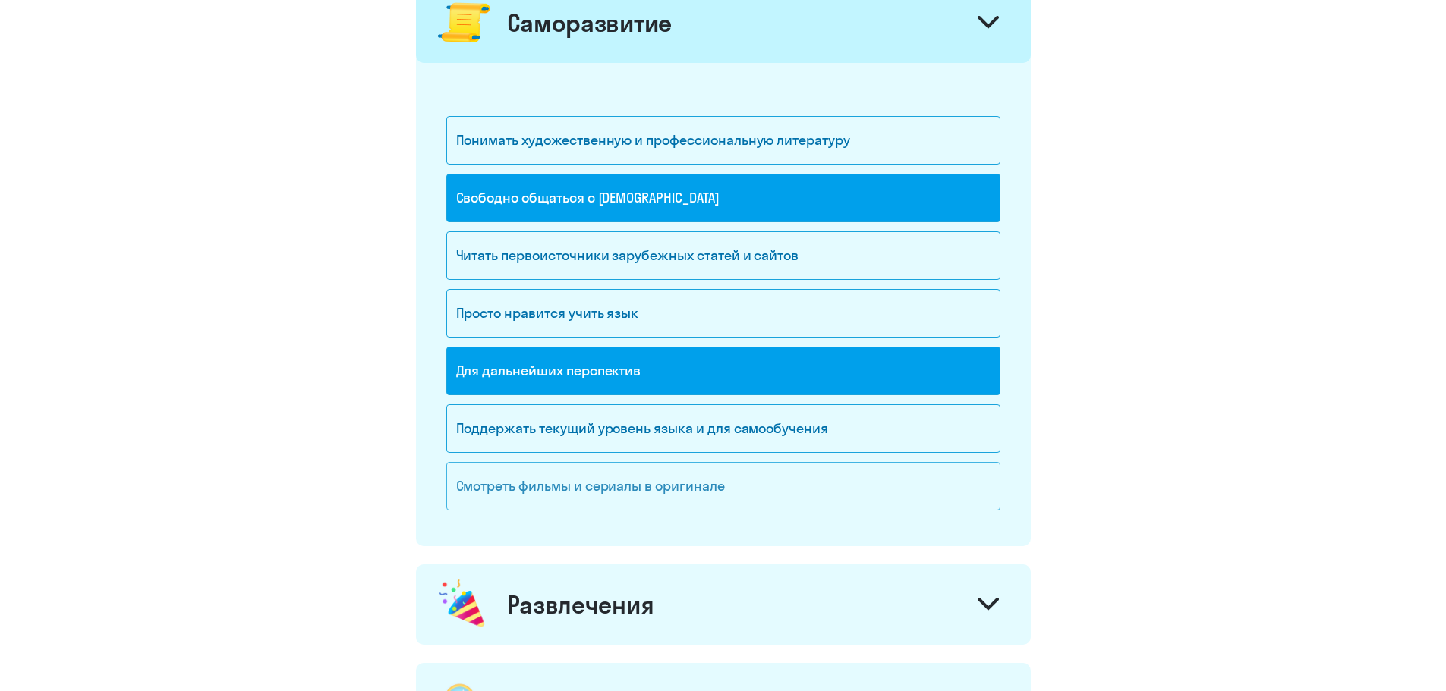
click at [772, 496] on div "Смотреть фильмы и сериалы в оригинале" at bounding box center [723, 486] width 554 height 49
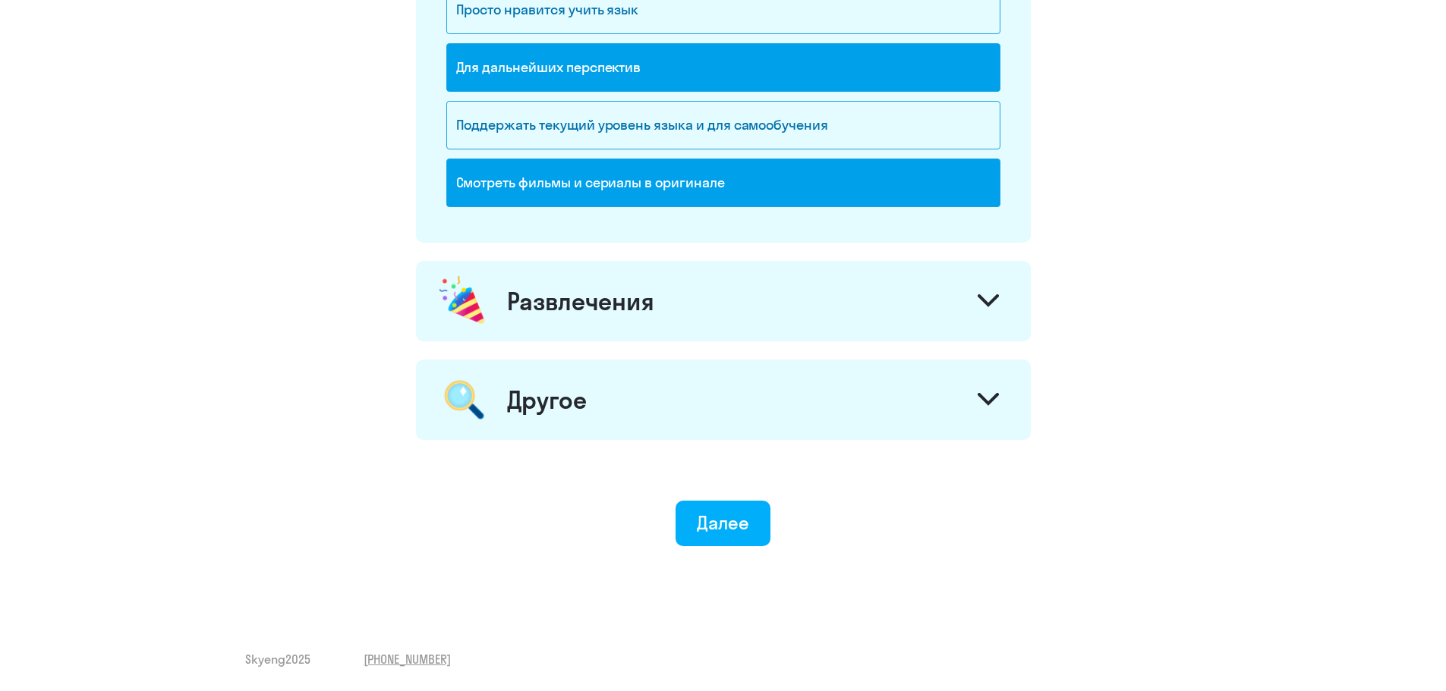
click at [739, 301] on div "Развлечения" at bounding box center [723, 301] width 615 height 80
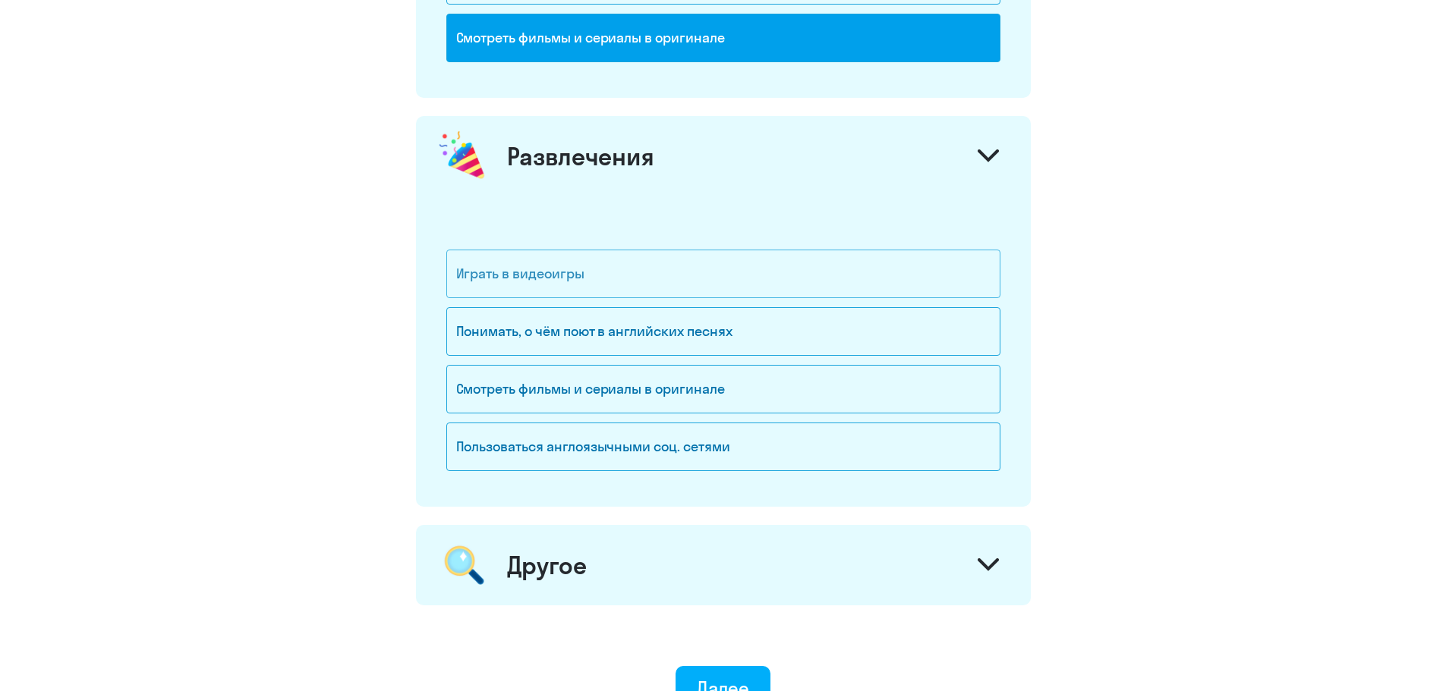
scroll to position [1897, 0]
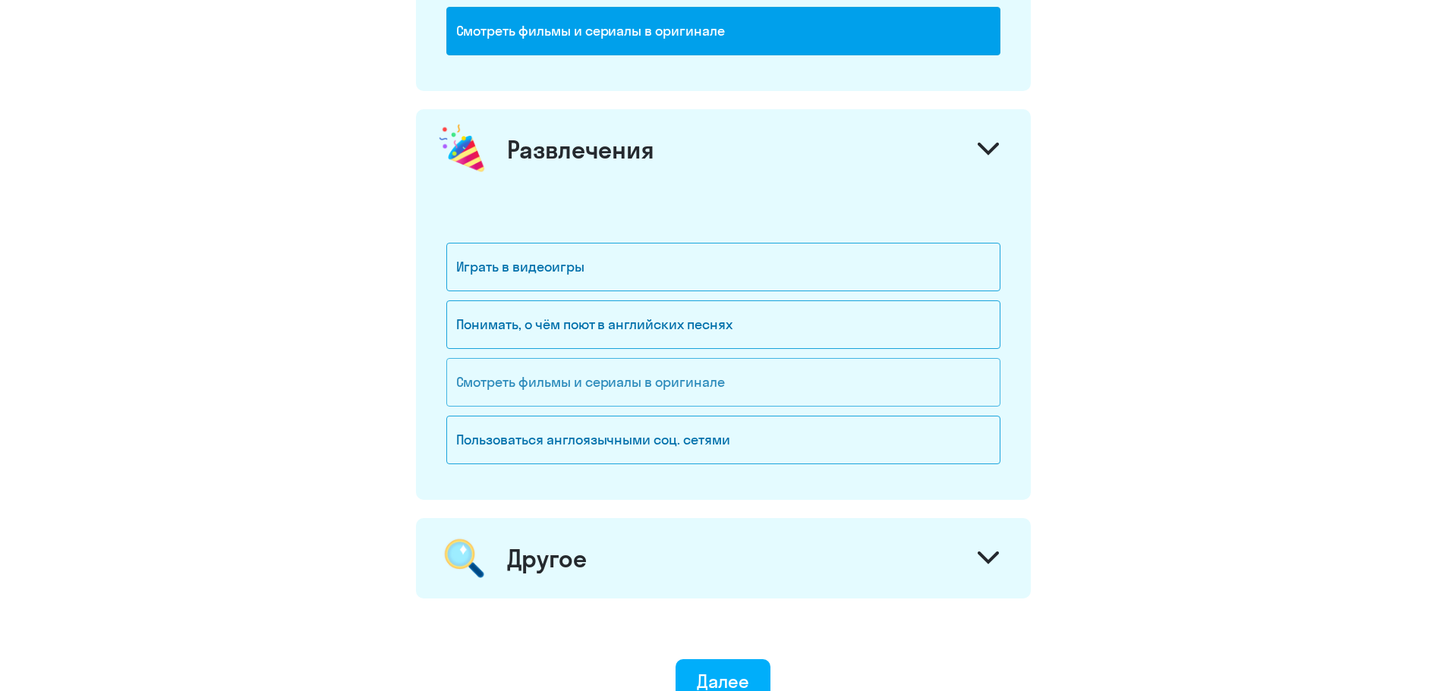
click at [712, 372] on div "Смотреть фильмы и сериалы в оригинале" at bounding box center [723, 382] width 554 height 49
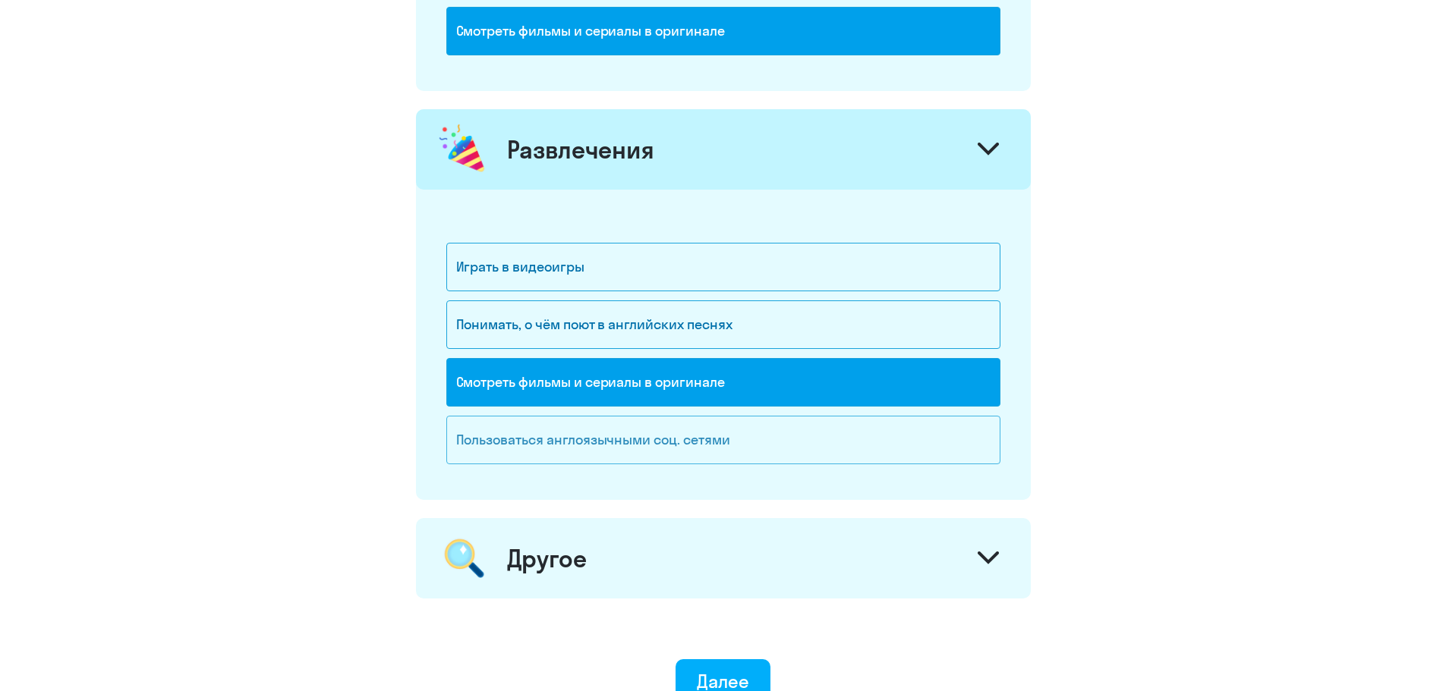
click at [751, 441] on div "Пользоваться англоязычными соц. сетями" at bounding box center [723, 440] width 554 height 49
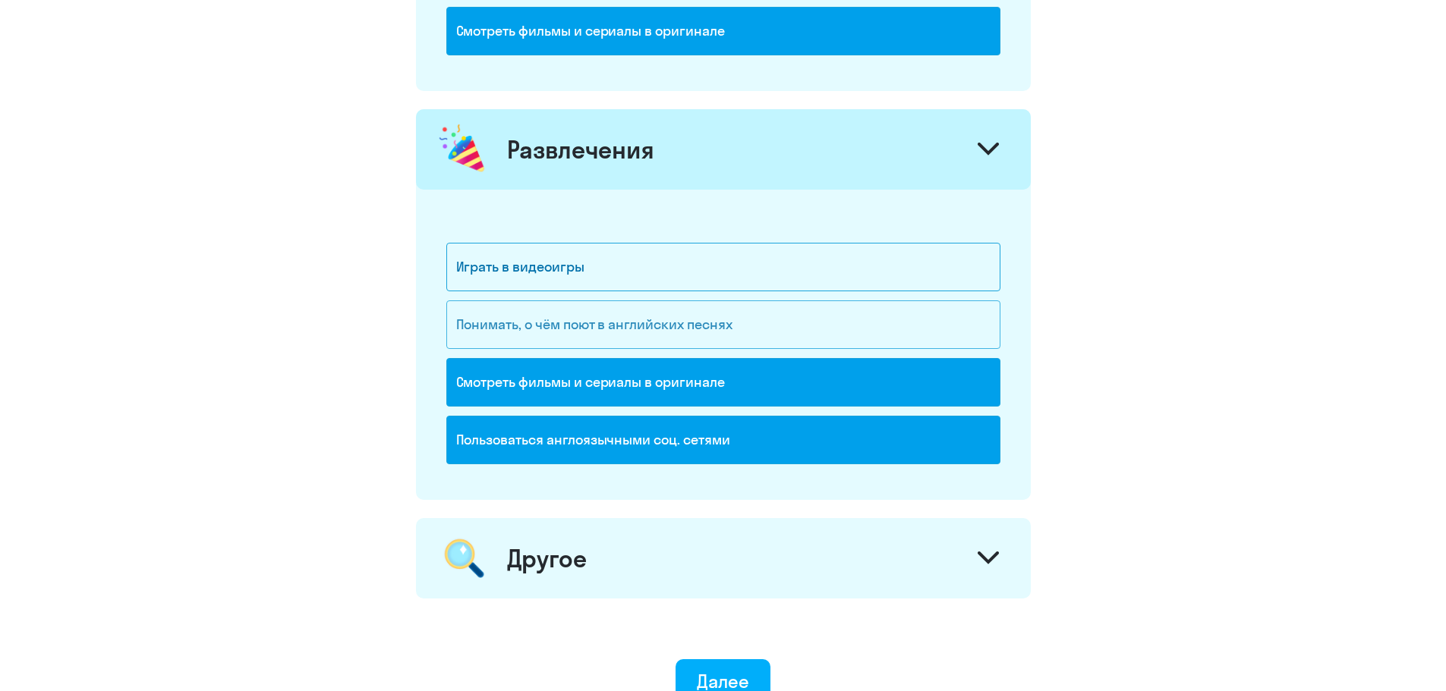
drag, startPoint x: 738, startPoint y: 435, endPoint x: 691, endPoint y: 345, distance: 101.5
click at [738, 436] on div "Пользоваться англоязычными соц. сетями" at bounding box center [723, 440] width 554 height 49
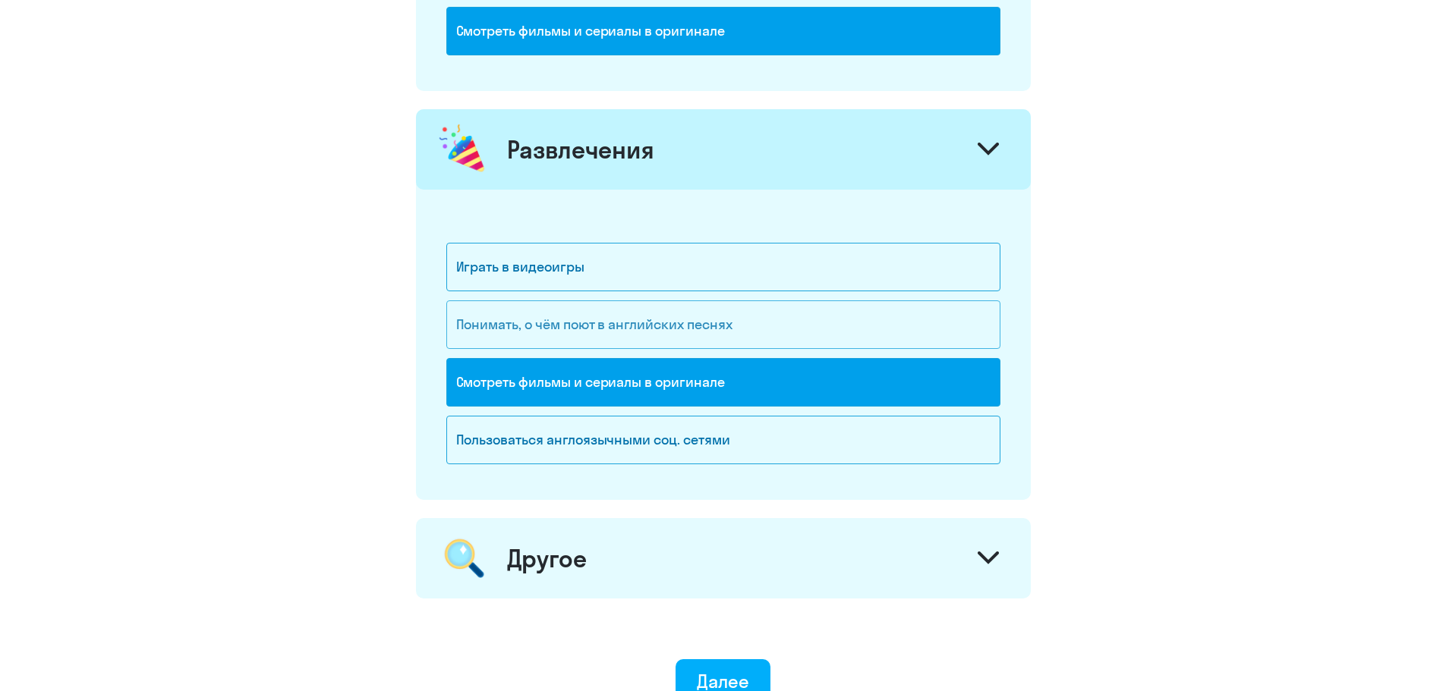
click at [690, 329] on div "Понимать, о чём поют в английских песнях" at bounding box center [723, 325] width 554 height 49
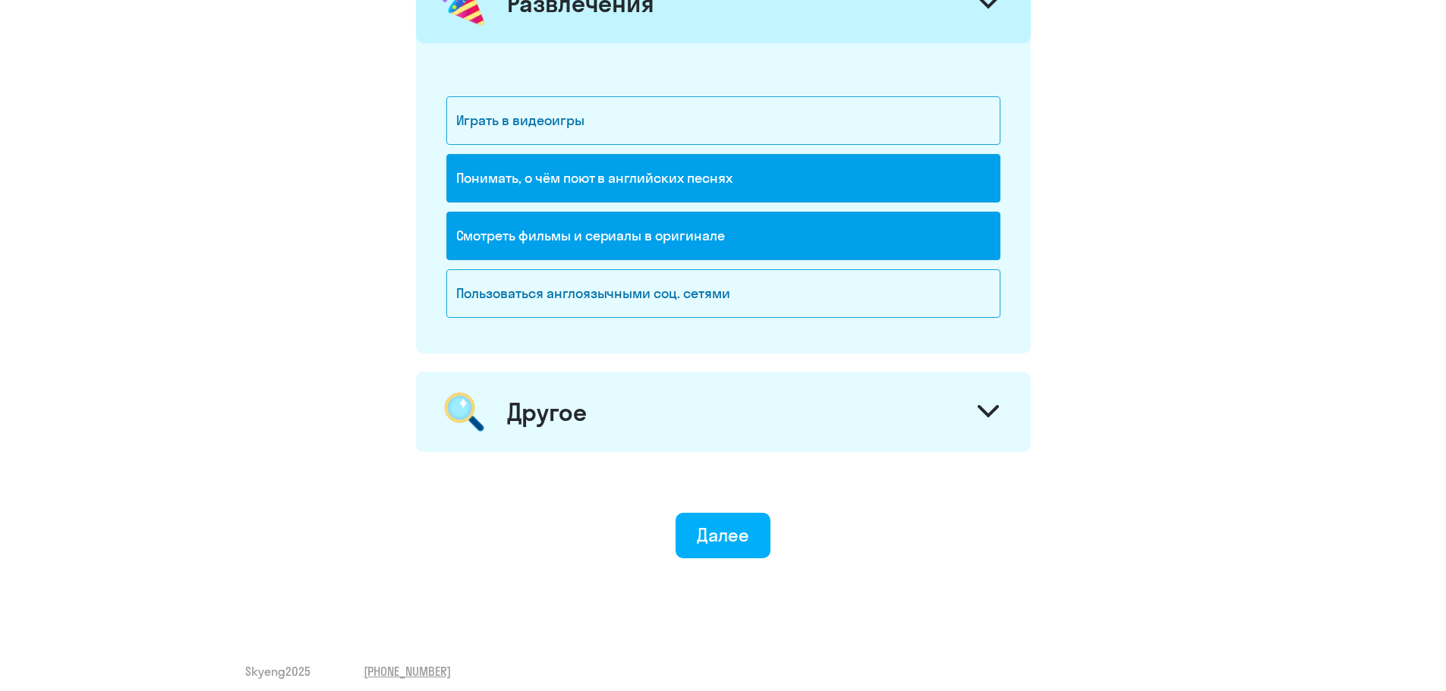
scroll to position [2049, 0]
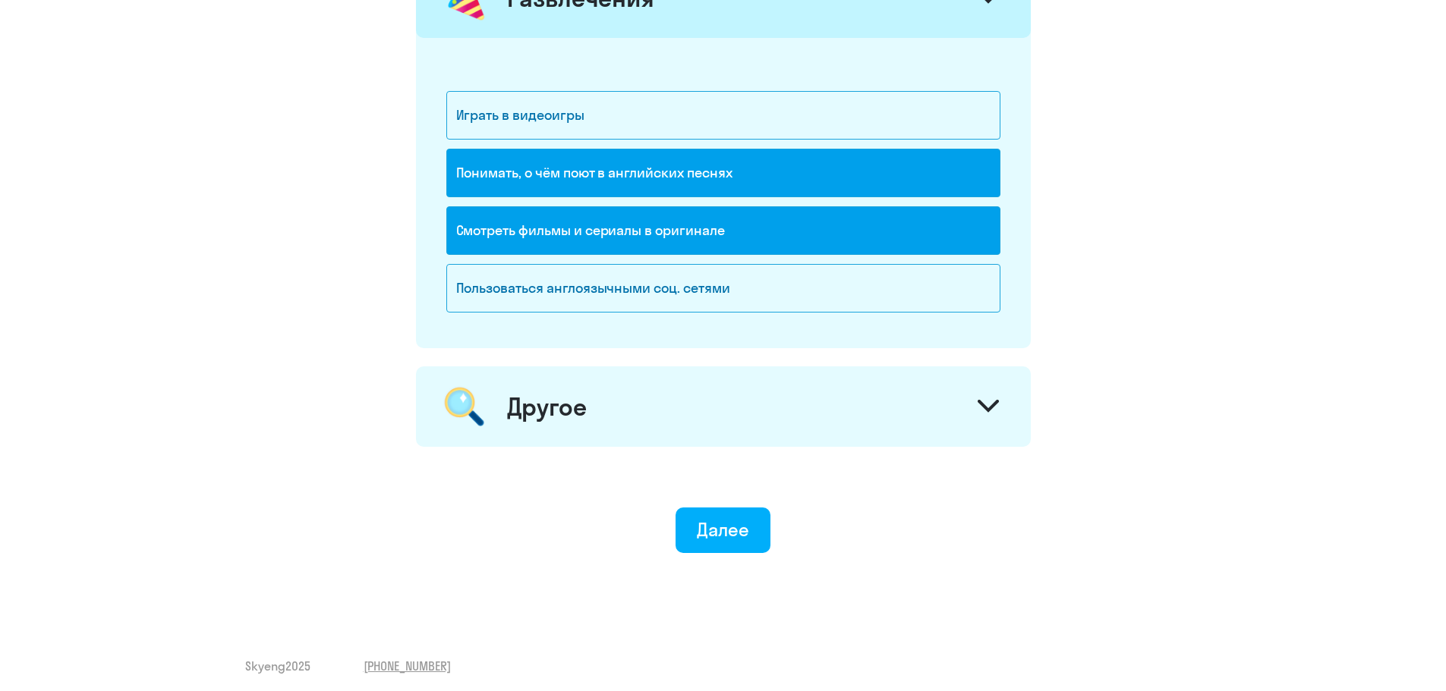
click at [788, 411] on div "Другое" at bounding box center [723, 407] width 615 height 80
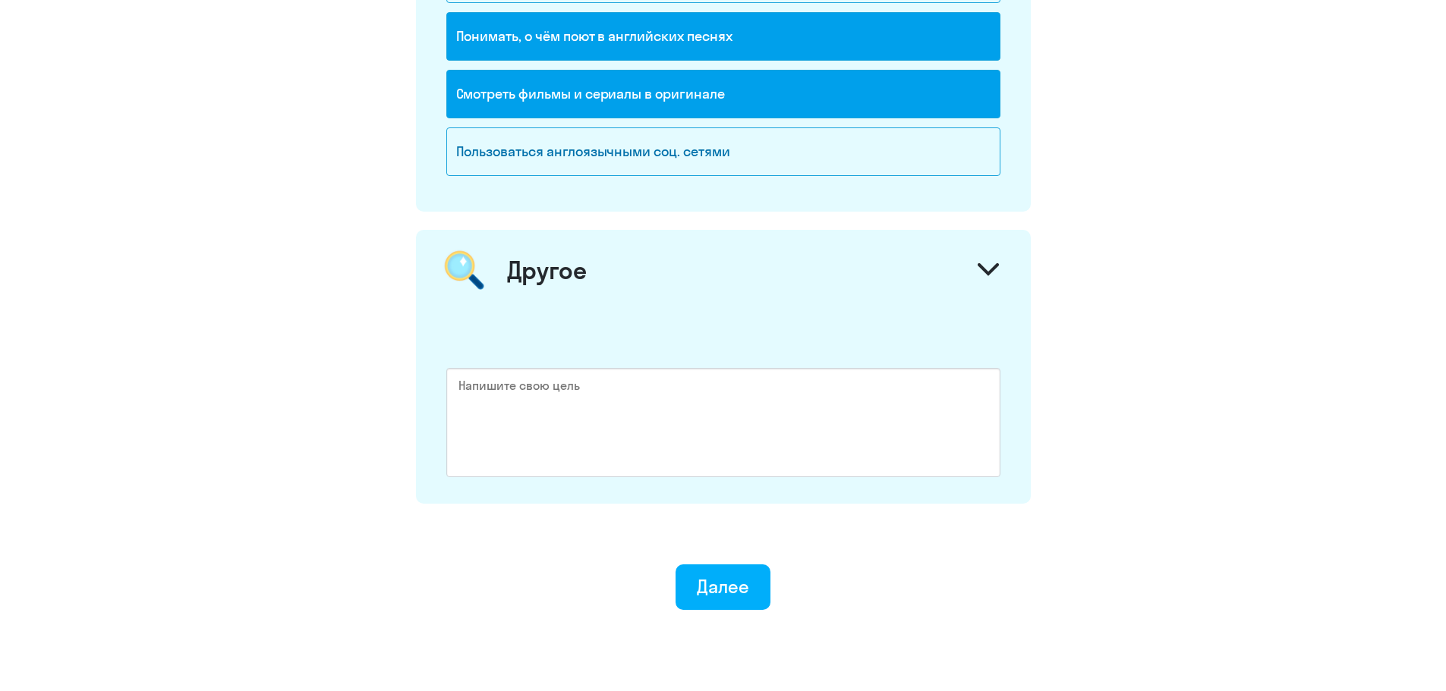
scroll to position [2201, 0]
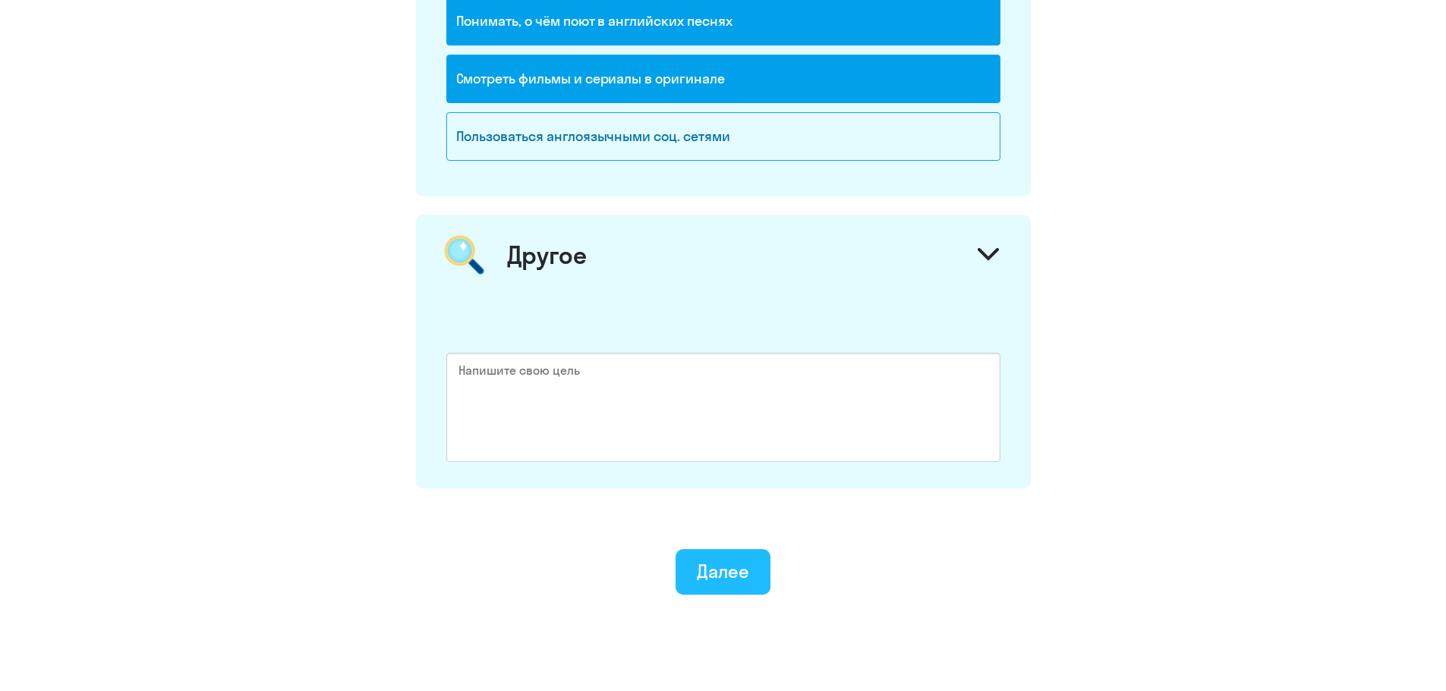
click at [716, 573] on div "Далее" at bounding box center [723, 571] width 52 height 24
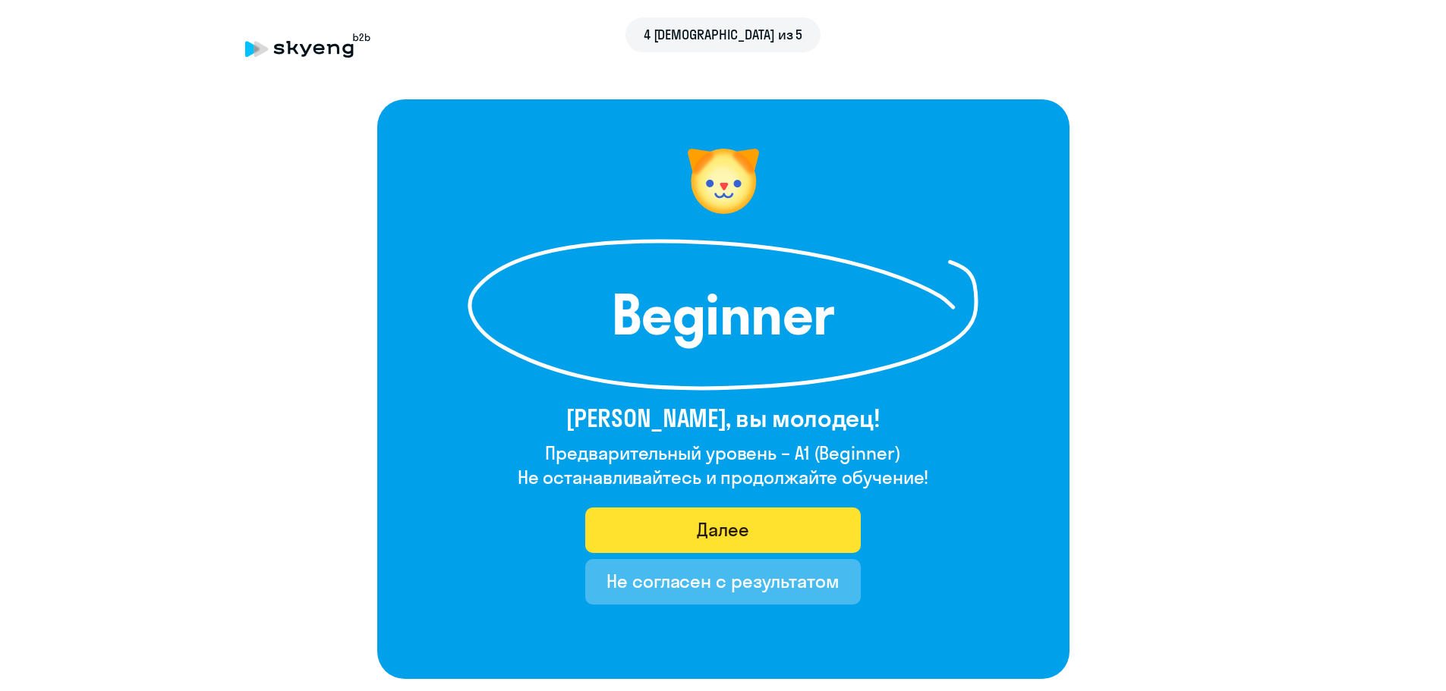
click at [811, 540] on button "Далее" at bounding box center [723, 531] width 276 height 46
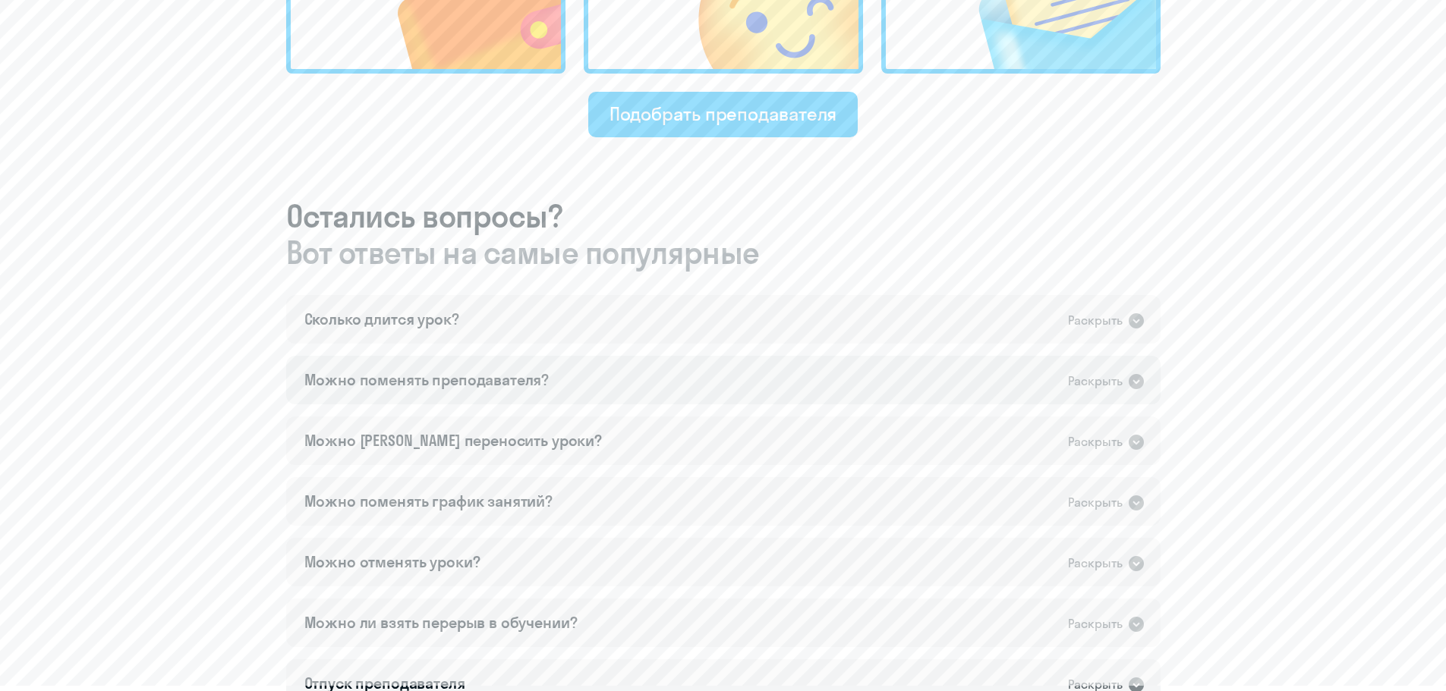
scroll to position [759, 0]
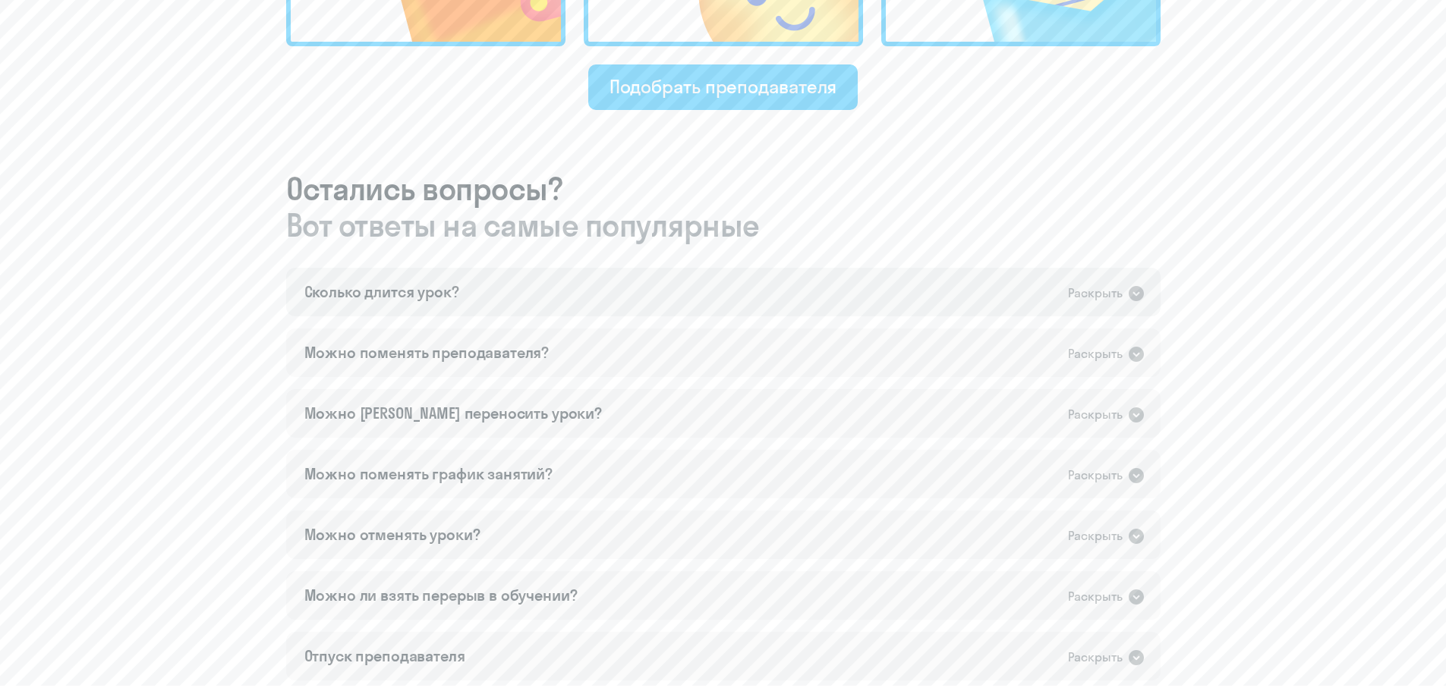
click at [1136, 296] on icon at bounding box center [1136, 294] width 18 height 18
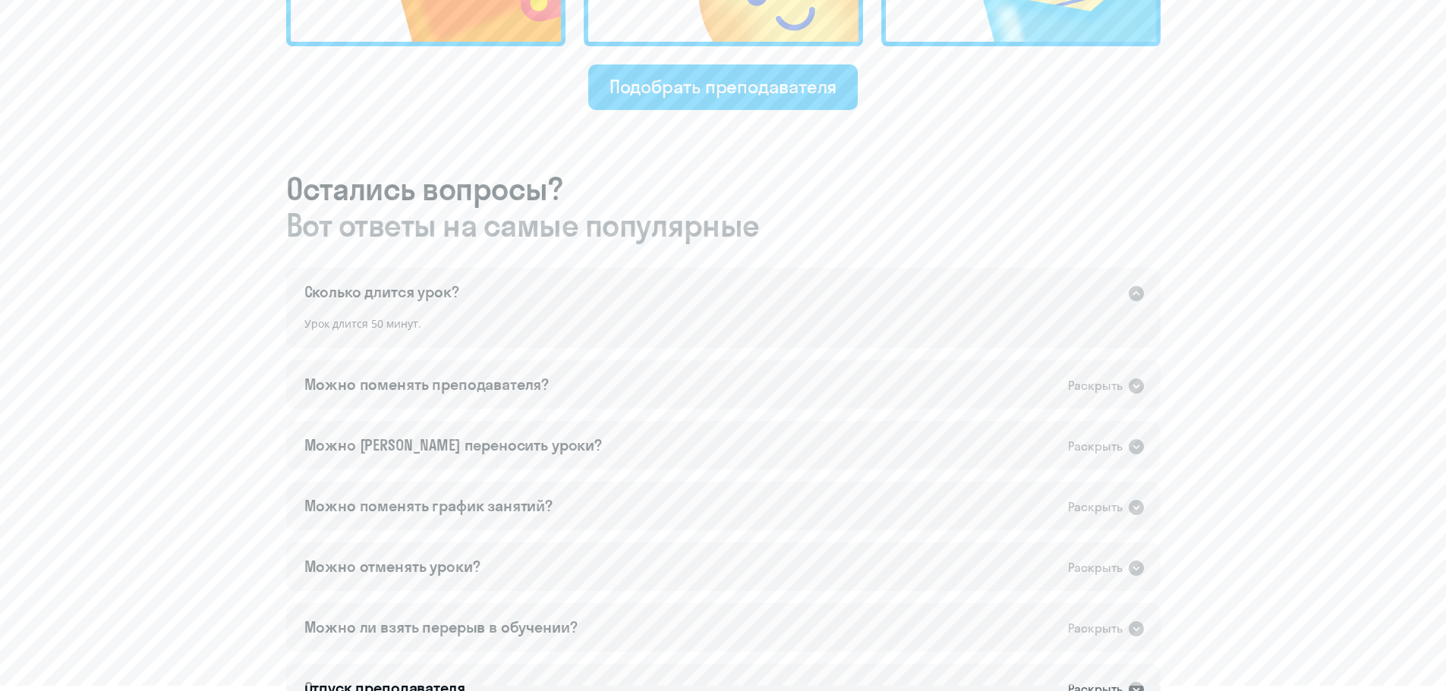
click at [1122, 294] on div "Раскрыть" at bounding box center [1095, 293] width 55 height 19
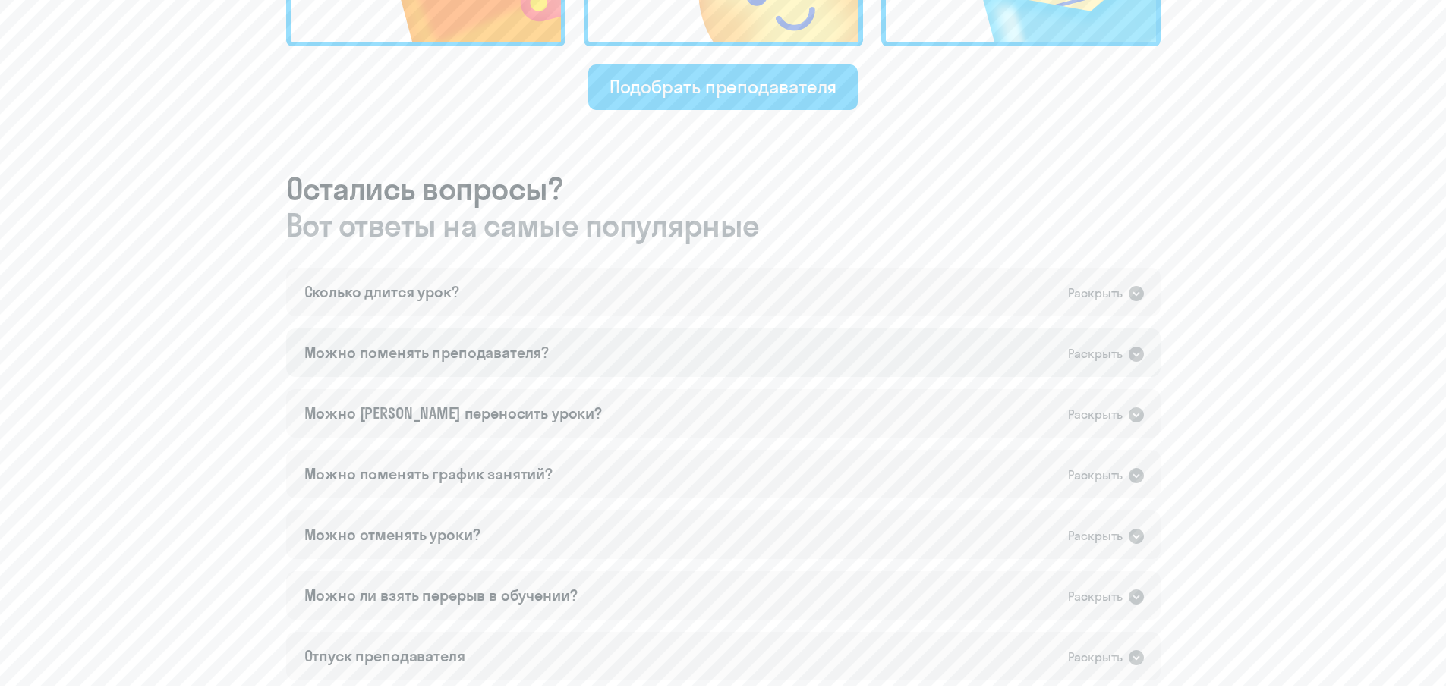
click at [1114, 357] on div "Раскрыть" at bounding box center [1095, 354] width 55 height 19
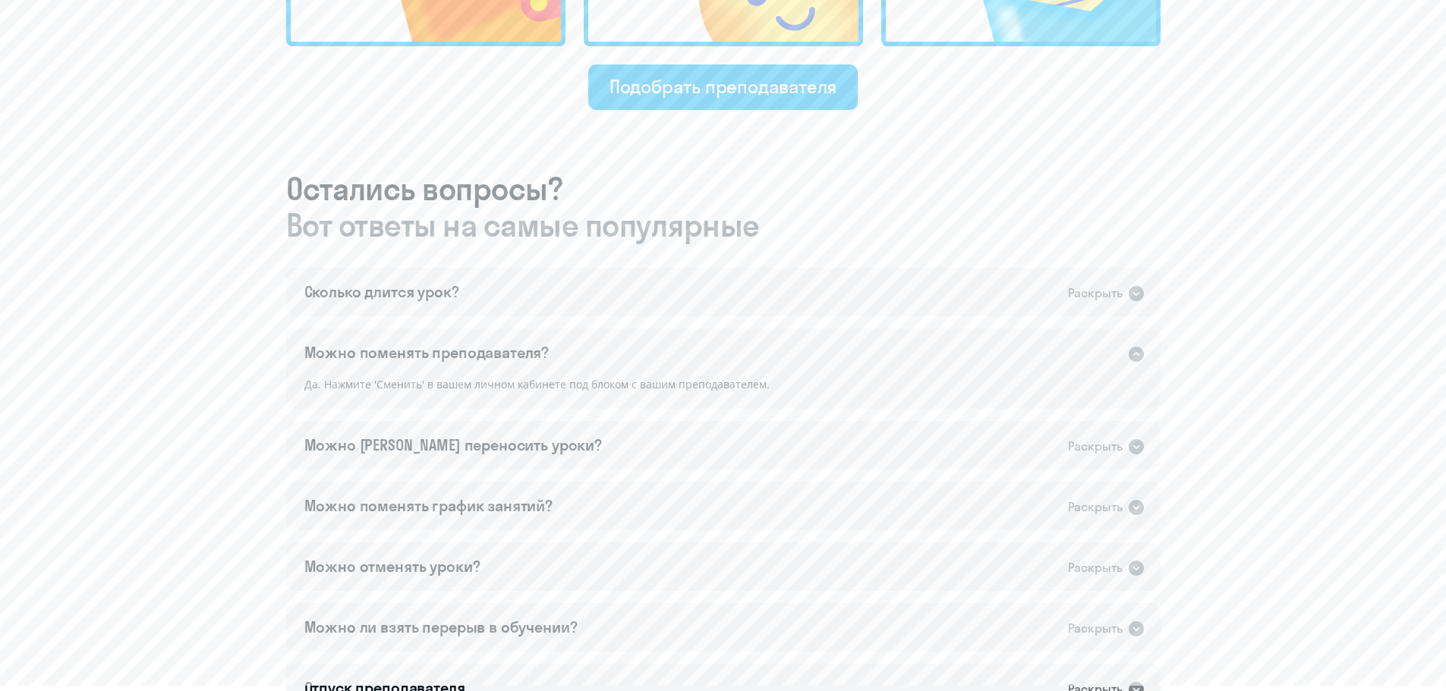
click at [1114, 362] on div "Раскрыть" at bounding box center [1095, 354] width 55 height 19
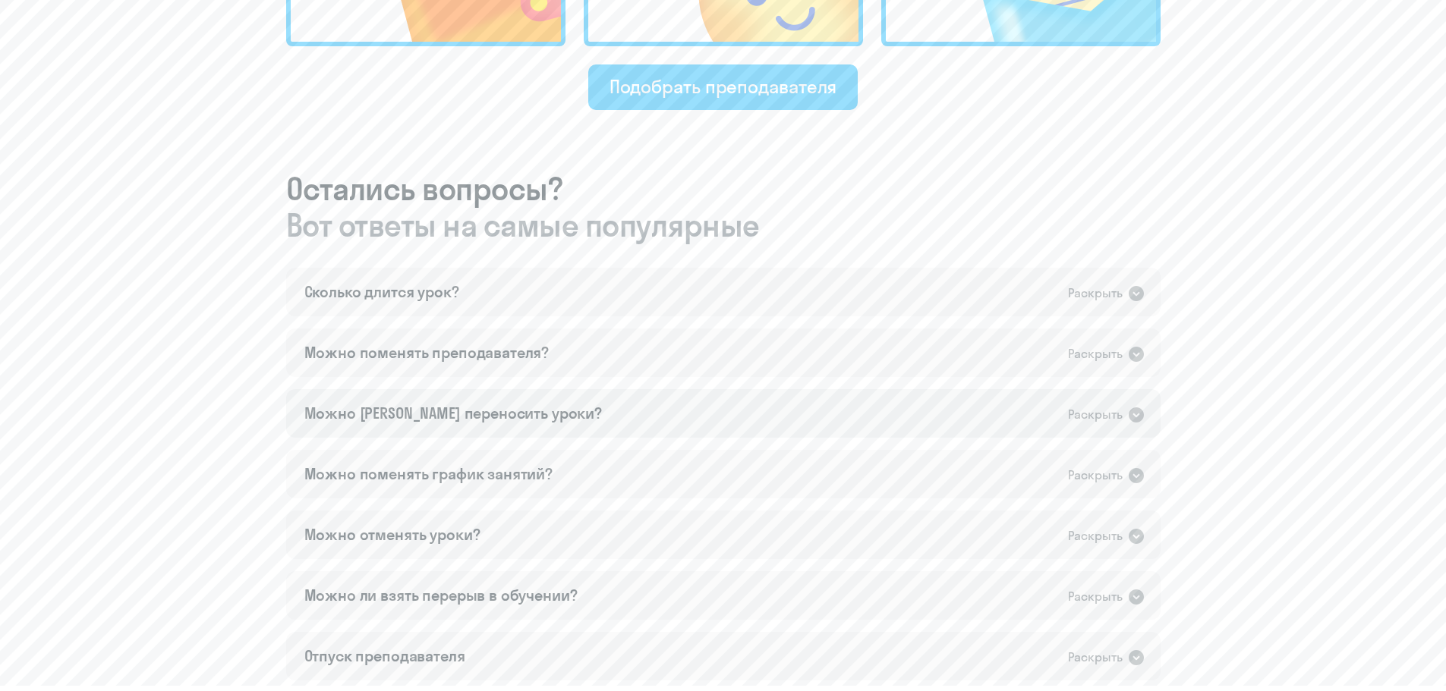
click at [1109, 408] on div "Раскрыть" at bounding box center [1095, 414] width 55 height 19
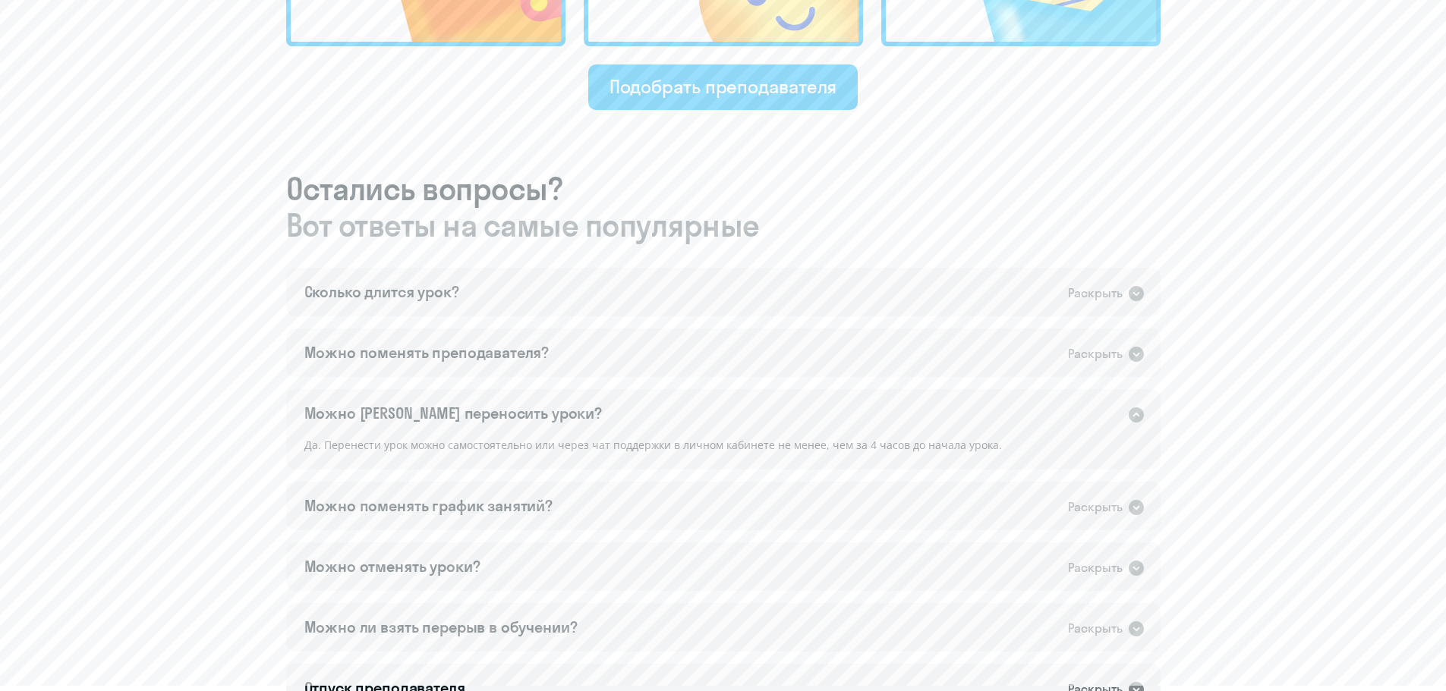
click at [1108, 420] on div "Раскрыть" at bounding box center [1095, 414] width 55 height 19
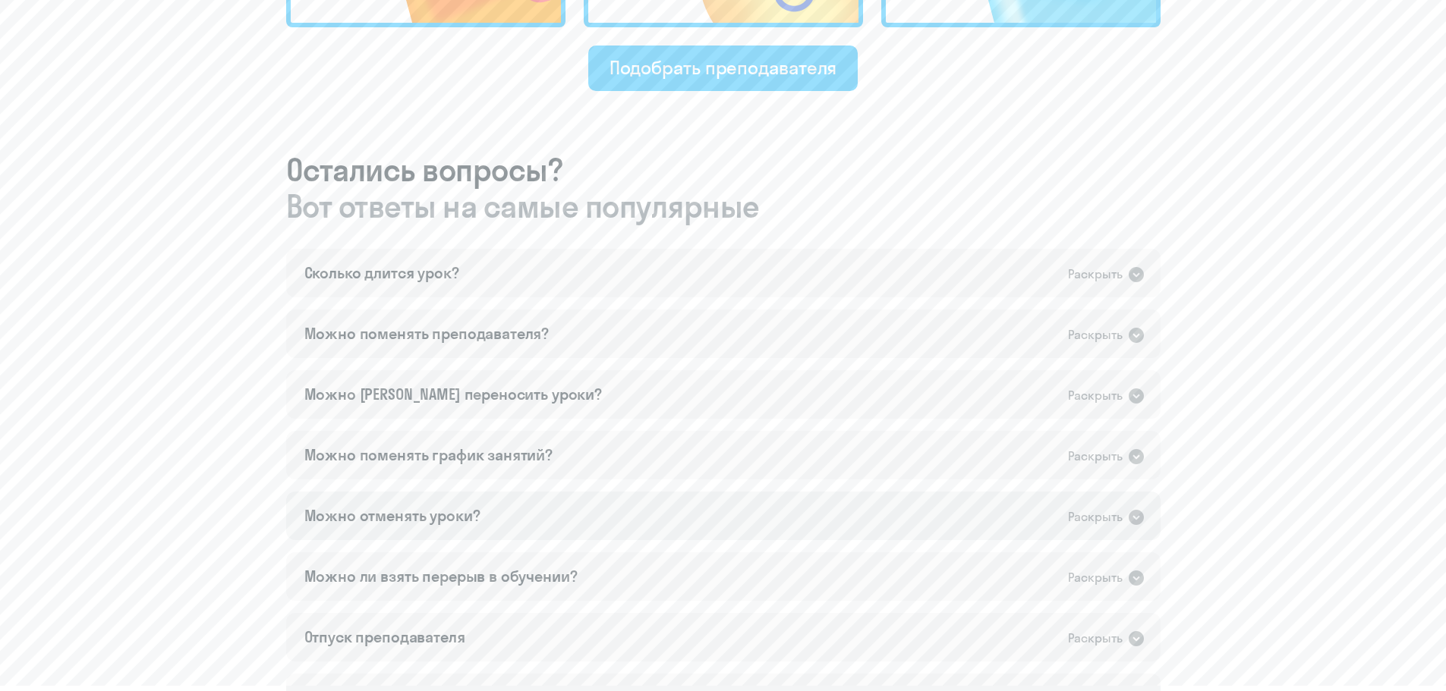
scroll to position [911, 0]
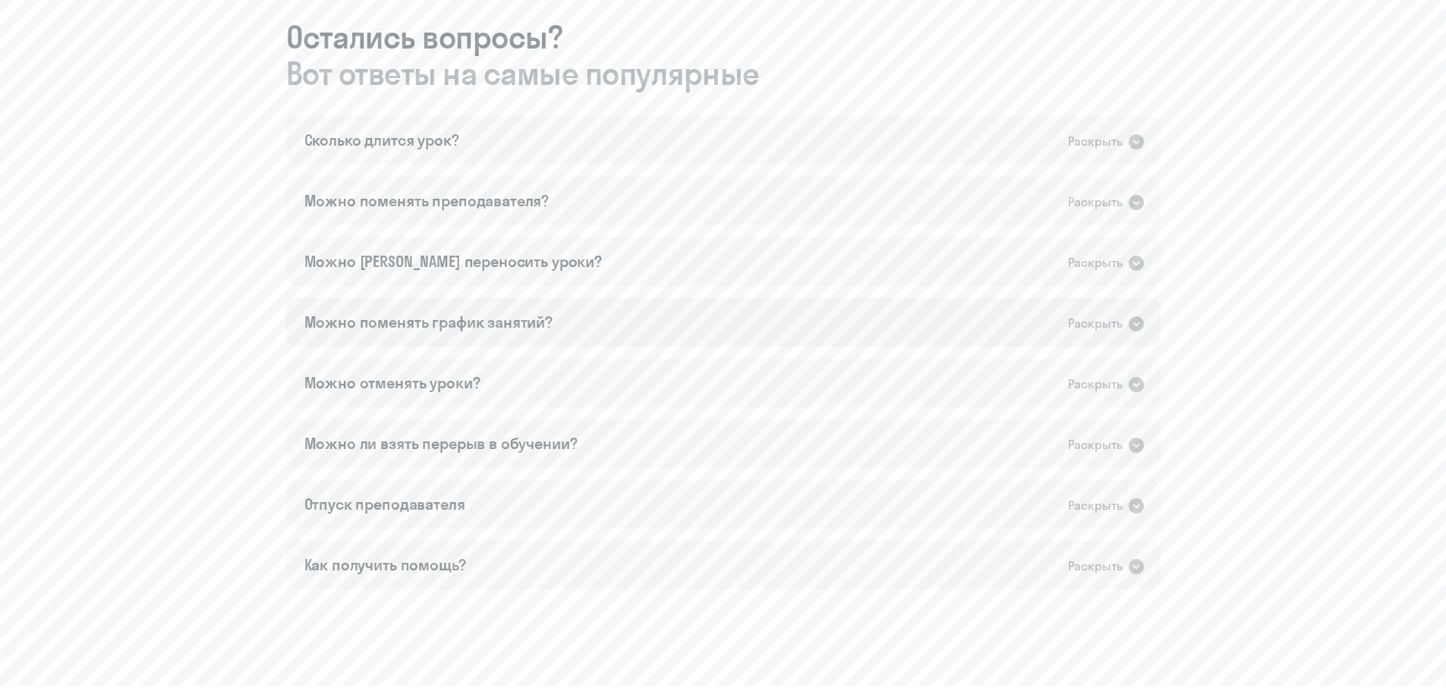
click at [719, 332] on div "Можно поменять график занятий? Раскрыть" at bounding box center [723, 322] width 874 height 49
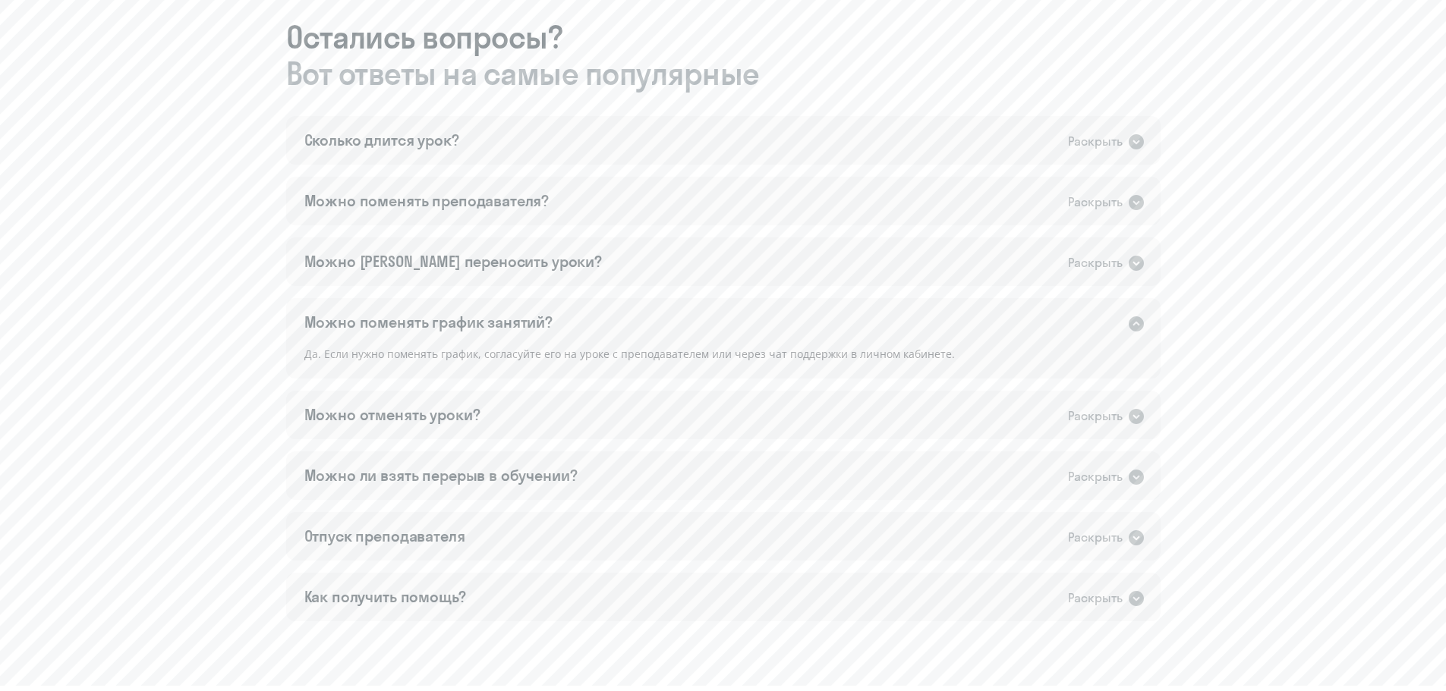
click at [716, 328] on div "Можно поменять график занятий? Раскрыть" at bounding box center [723, 322] width 874 height 49
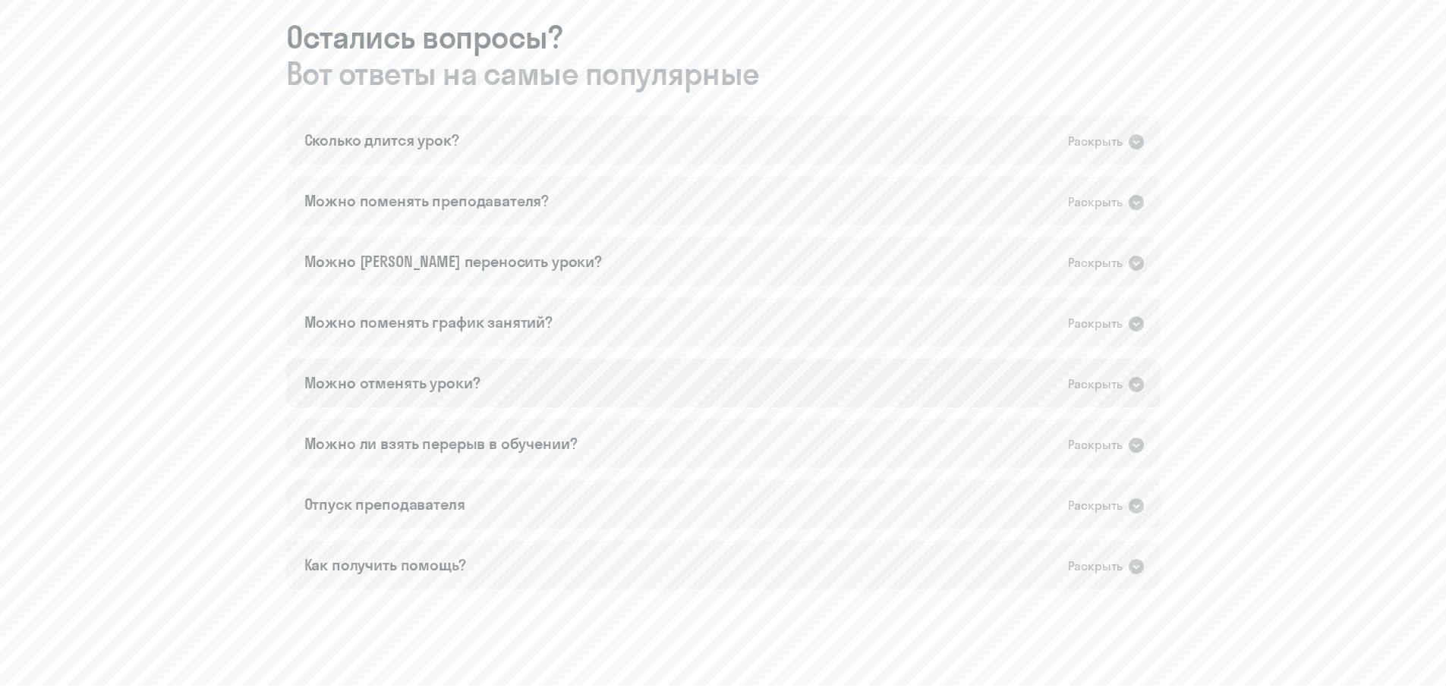
click at [707, 374] on div "Можно отменять уроки? Раскрыть" at bounding box center [723, 383] width 874 height 49
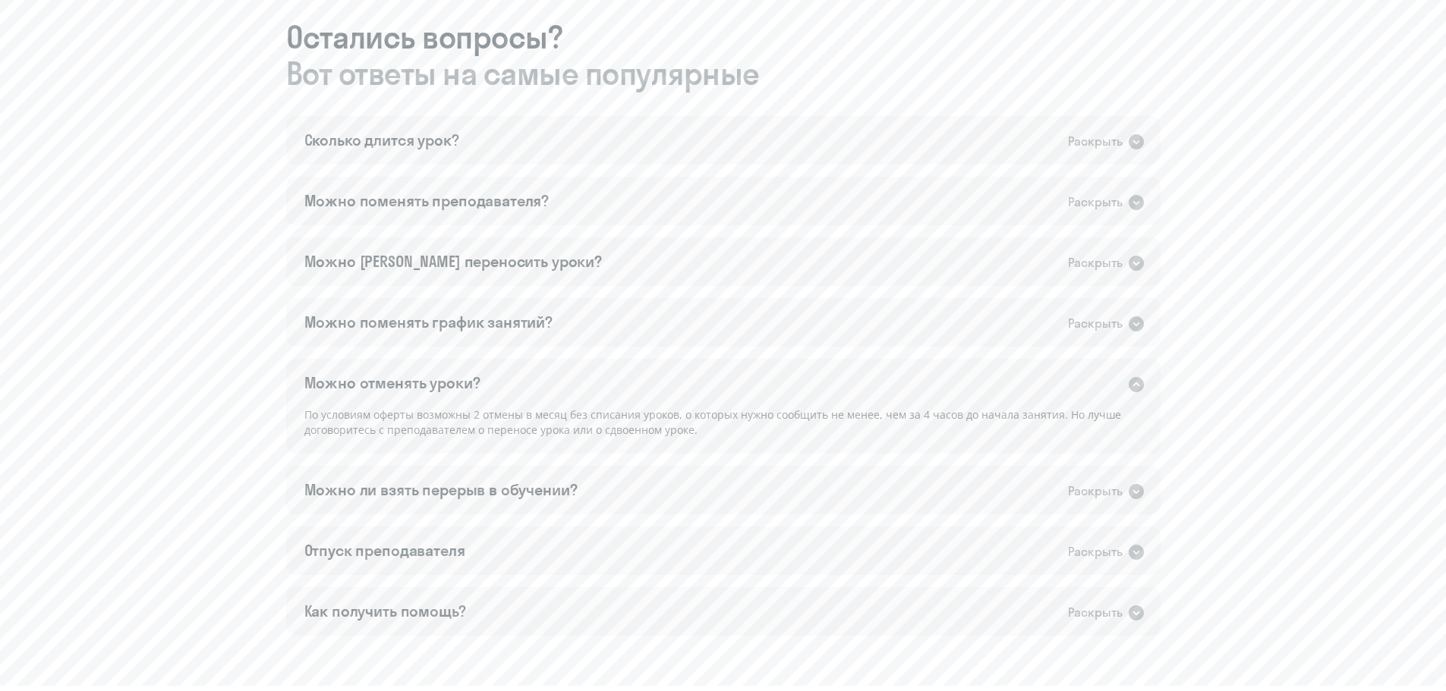
click at [707, 374] on div "Можно отменять уроки? Раскрыть" at bounding box center [723, 383] width 874 height 49
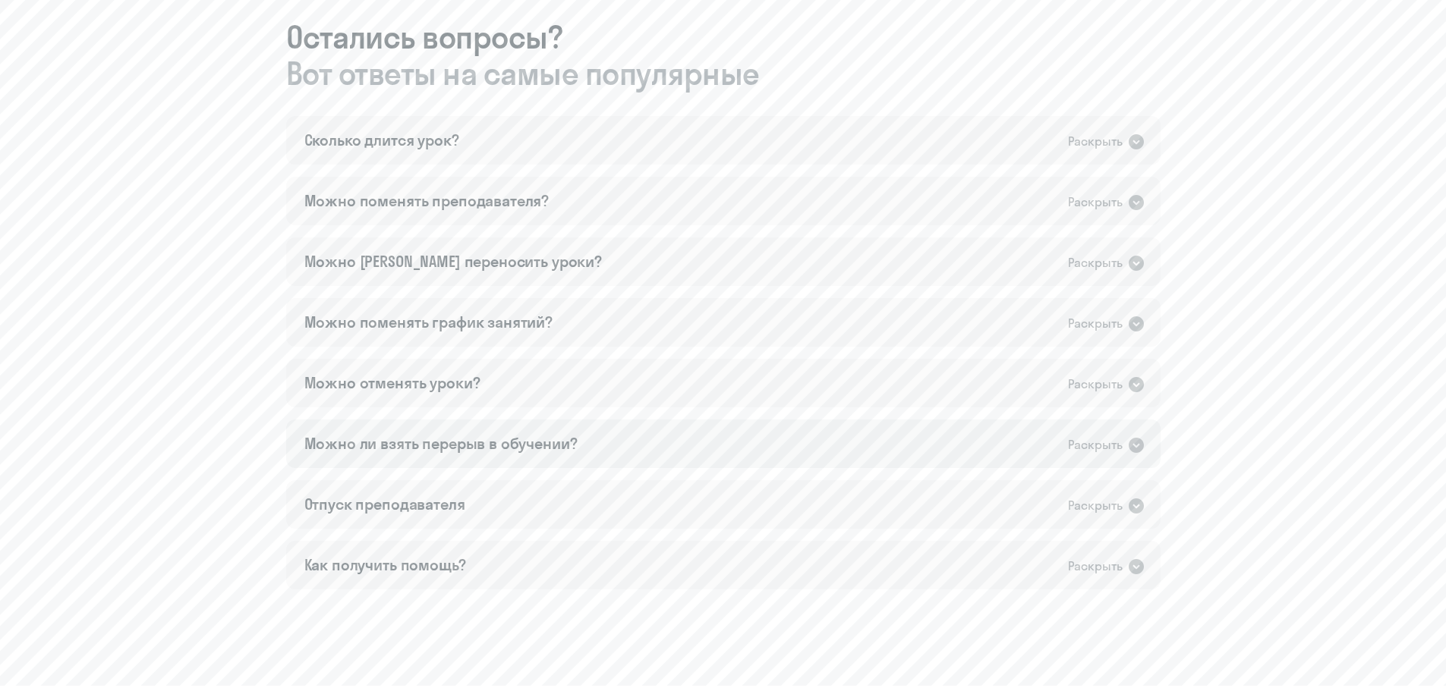
click at [675, 445] on div "Можно ли взять перерыв в обучении? Раскрыть" at bounding box center [723, 444] width 874 height 49
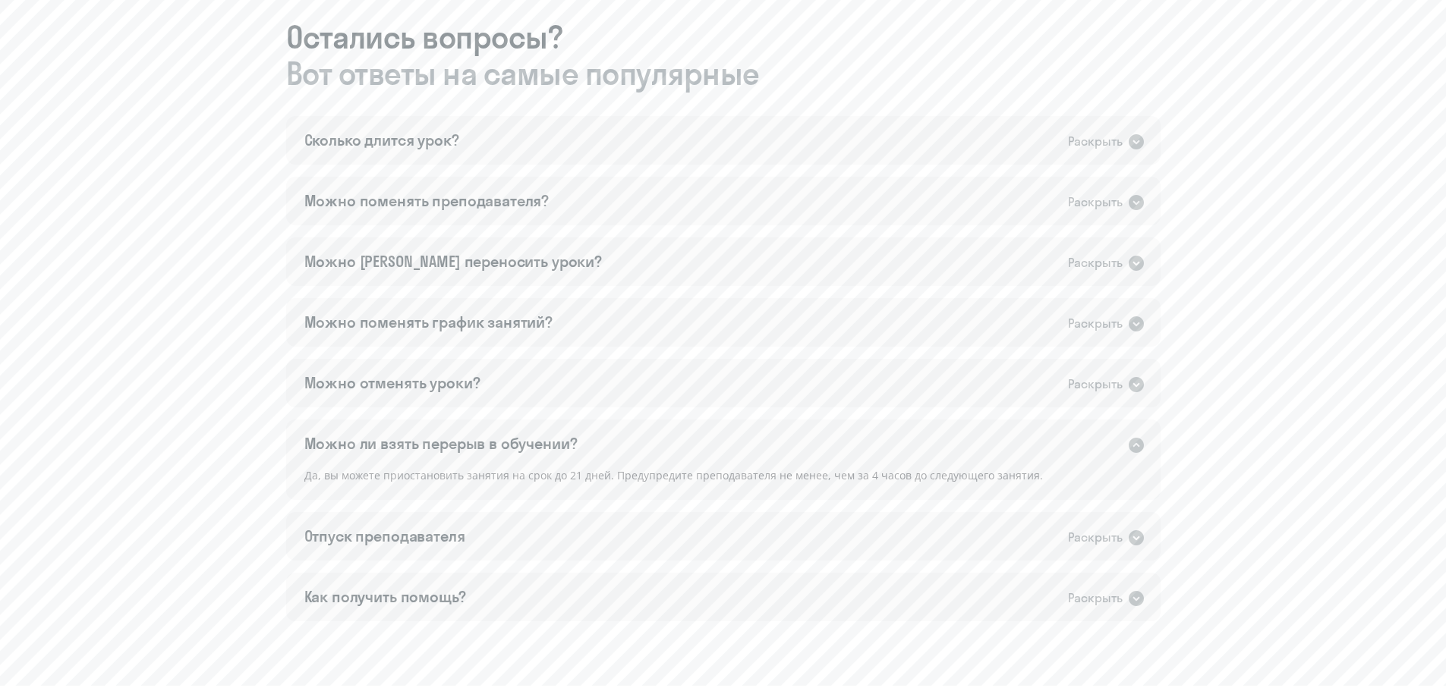
click at [675, 445] on div "Можно ли взять перерыв в обучении? Раскрыть" at bounding box center [723, 444] width 874 height 49
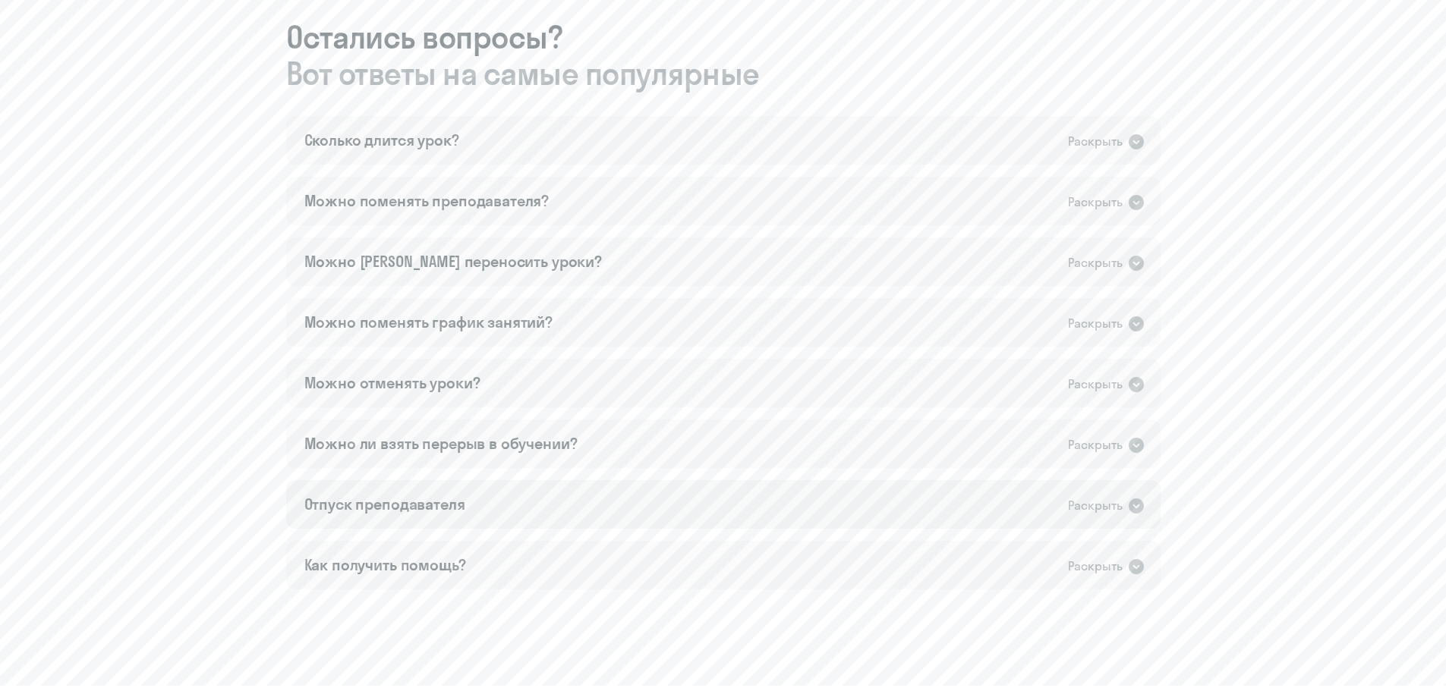
click at [662, 500] on div "Отпуск преподавателя Раскрыть" at bounding box center [723, 504] width 874 height 49
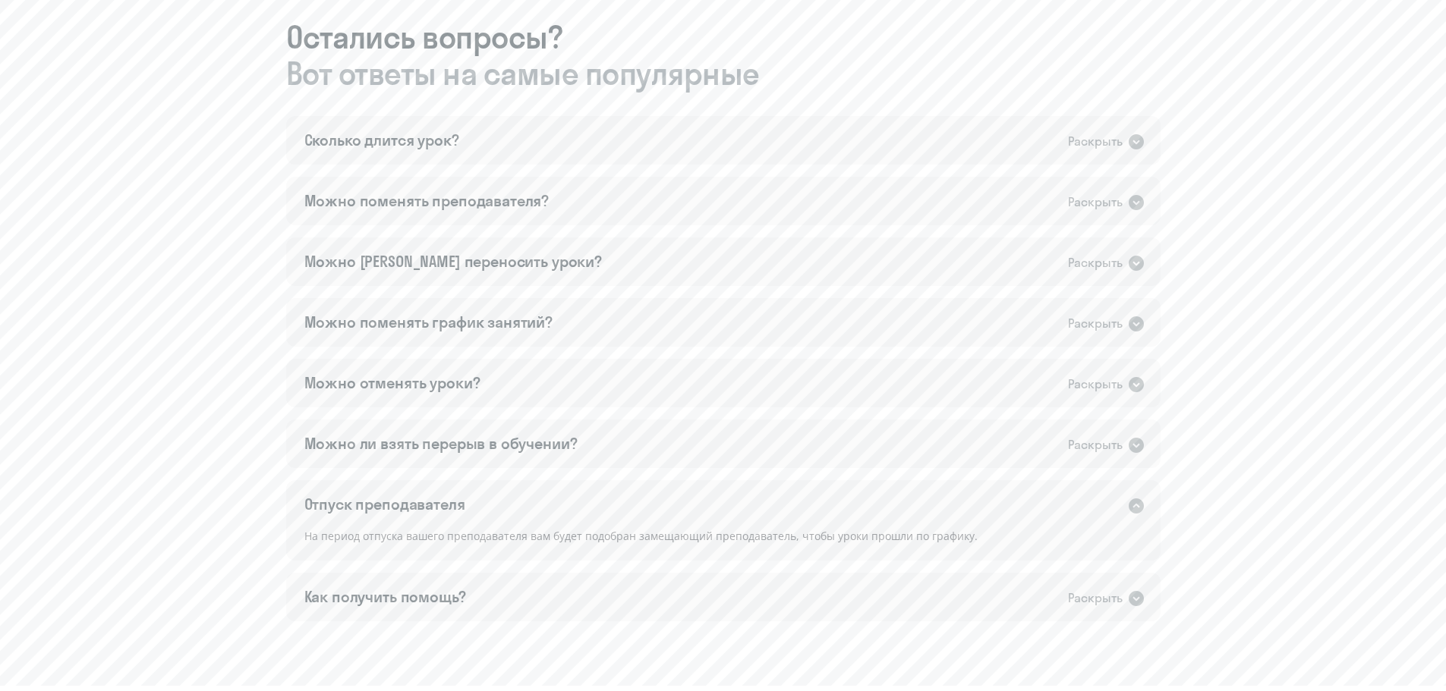
click at [660, 505] on div "Отпуск преподавателя Раскрыть" at bounding box center [723, 504] width 874 height 49
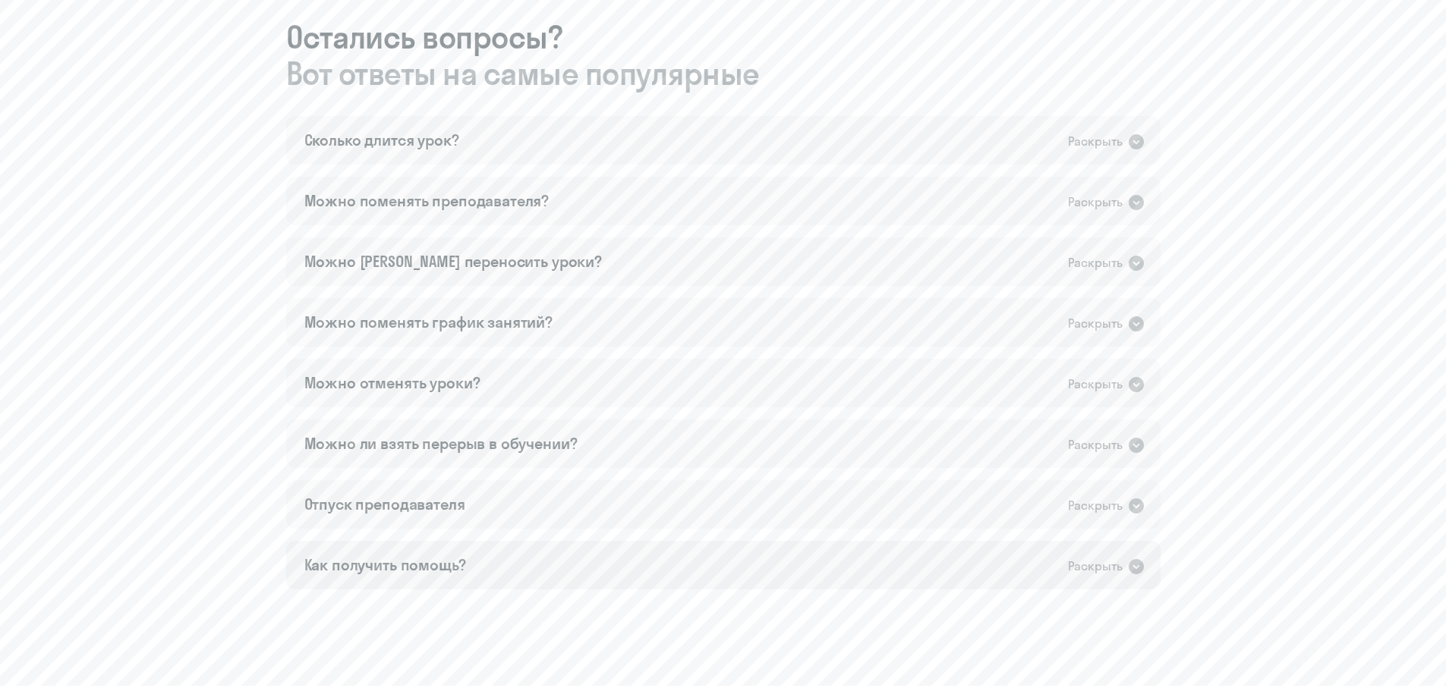
click at [651, 546] on div "Как получить помощь? Раскрыть" at bounding box center [723, 565] width 874 height 49
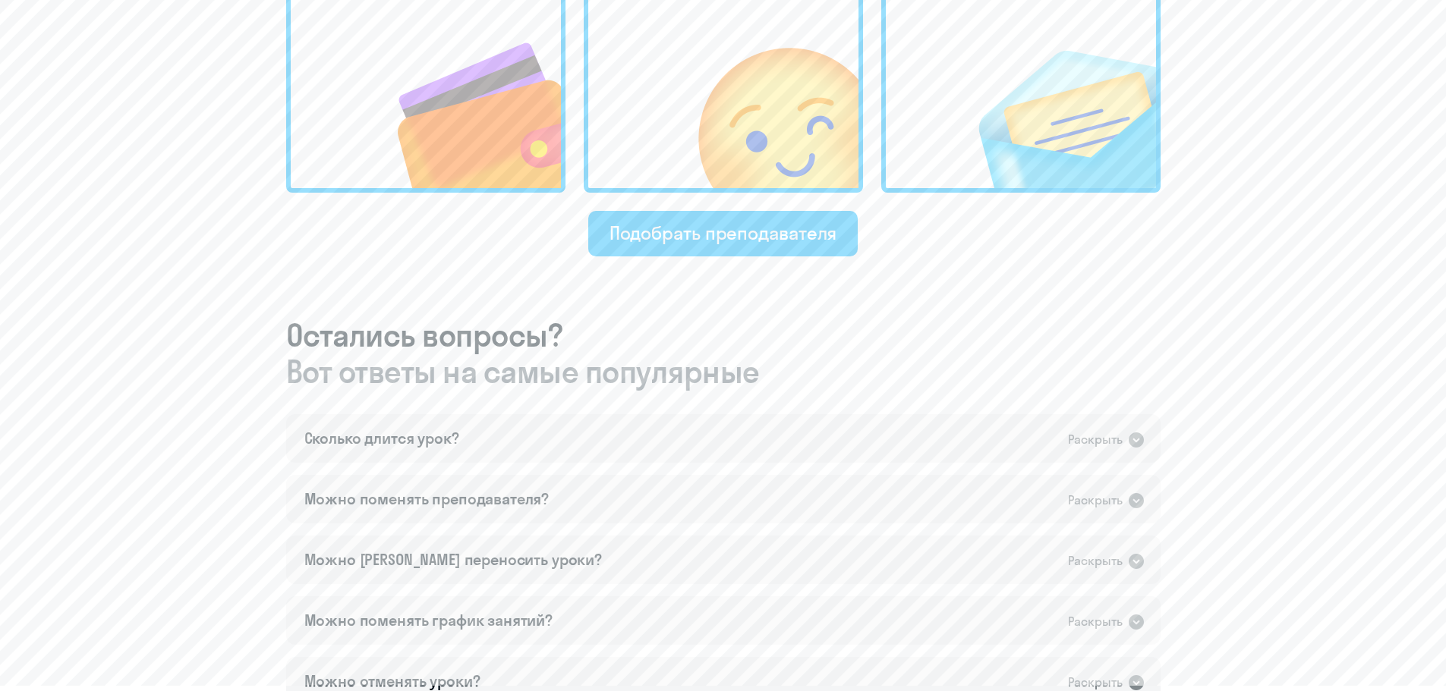
scroll to position [233, 0]
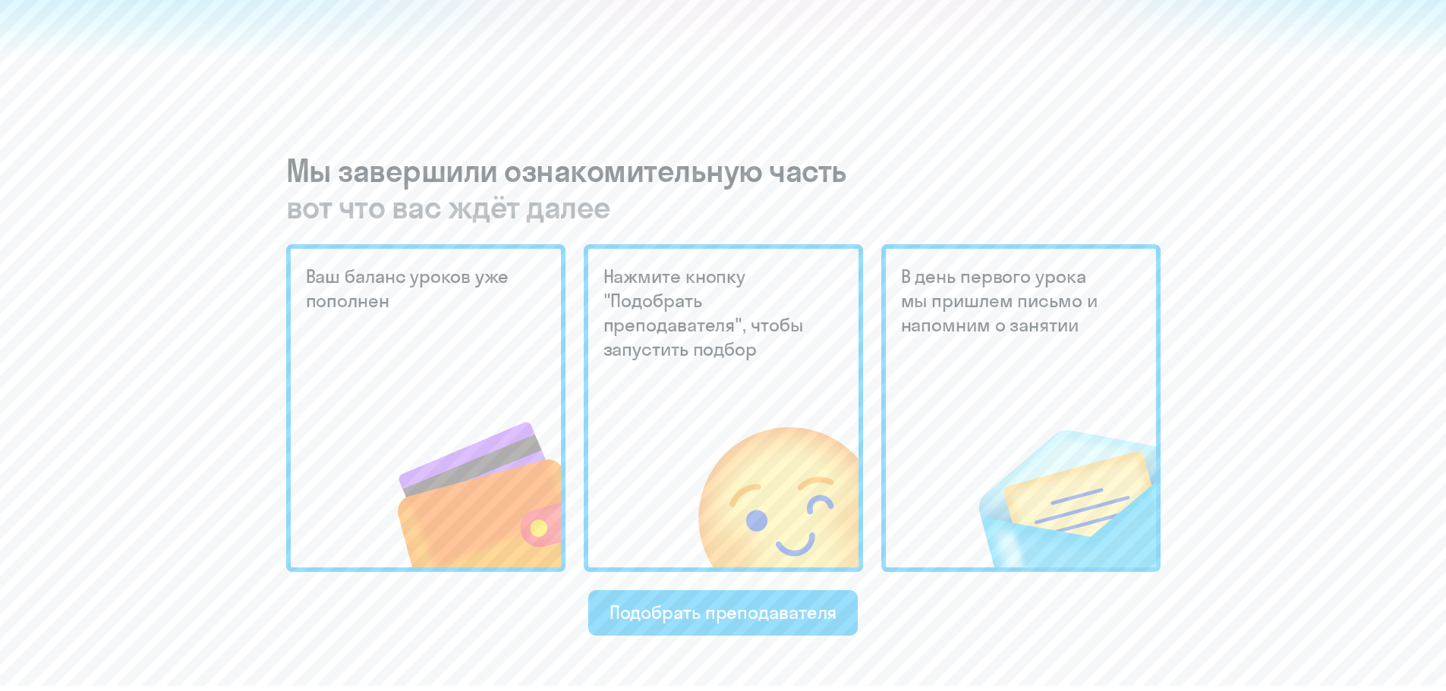
drag, startPoint x: 853, startPoint y: 434, endPoint x: 530, endPoint y: 383, distance: 327.4
click at [855, 434] on img at bounding box center [746, 466] width 223 height 204
click at [756, 606] on div "Подобрать преподавателя" at bounding box center [723, 612] width 228 height 24
